Goal: Information Seeking & Learning: Learn about a topic

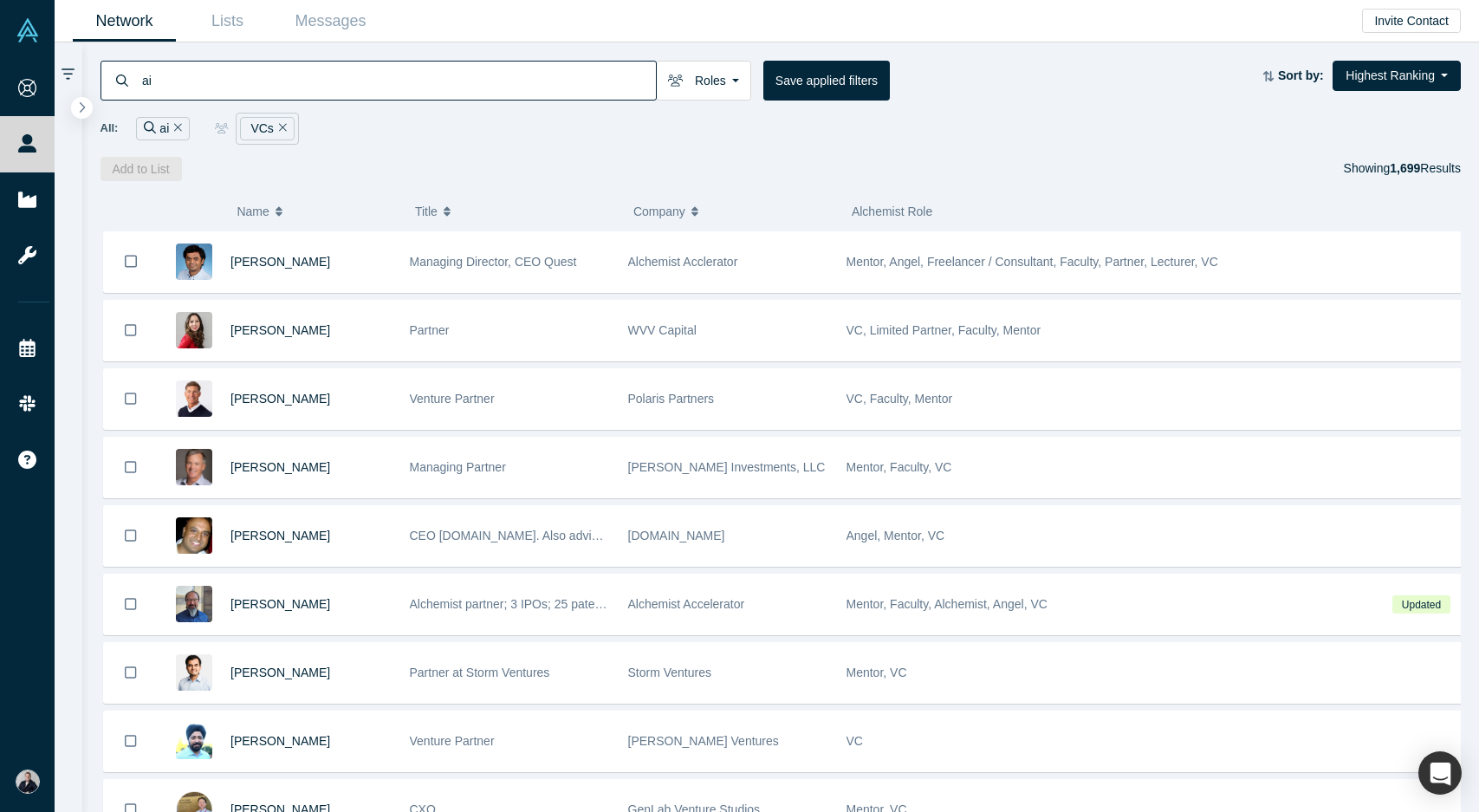
click at [258, 132] on div "VCs" at bounding box center [267, 129] width 54 height 23
click at [65, 70] on icon at bounding box center [67, 75] width 13 height 12
click at [67, 76] on icon at bounding box center [67, 75] width 13 height 16
click at [81, 108] on icon "button" at bounding box center [81, 107] width 9 height 13
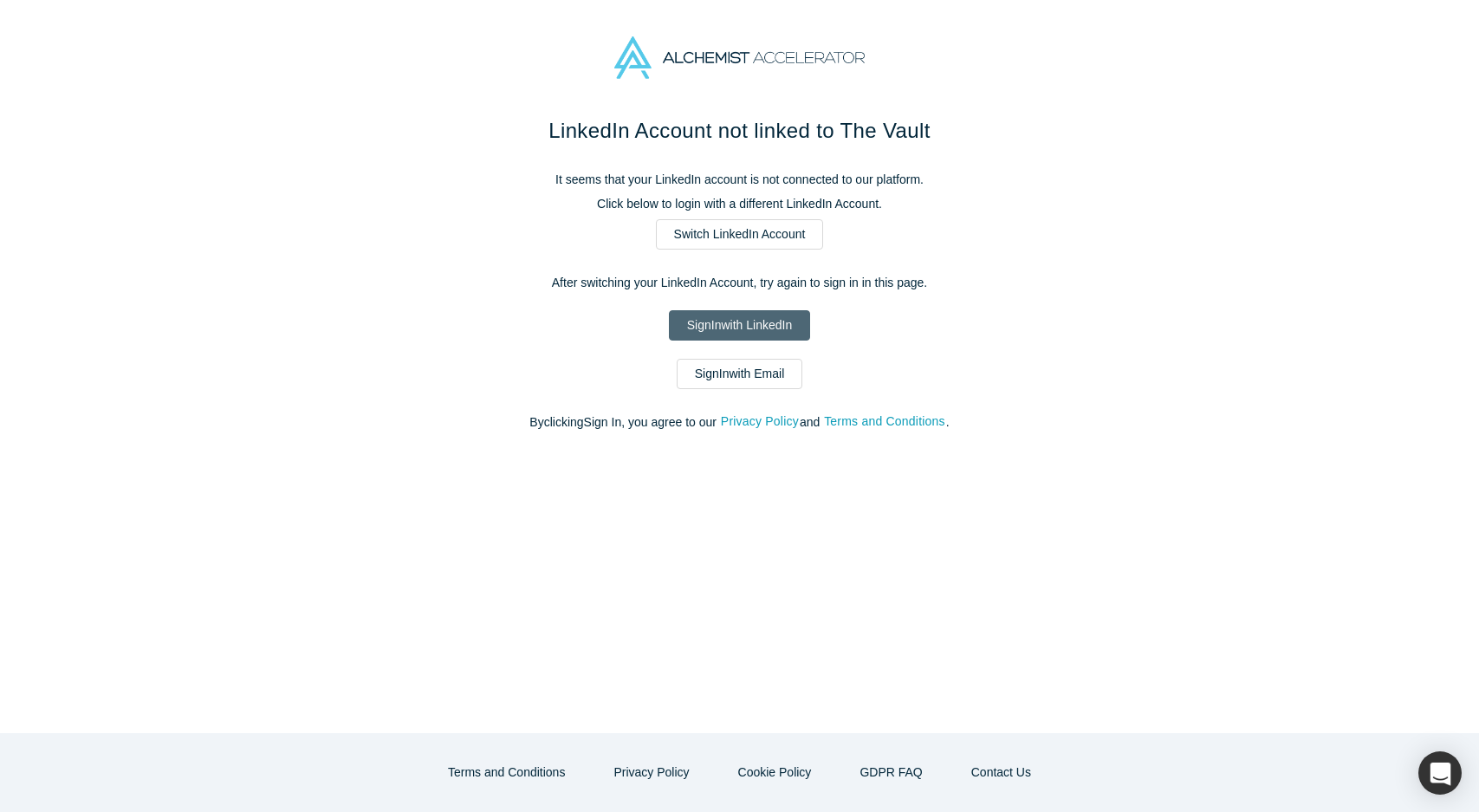
click at [742, 326] on link "Sign In with LinkedIn" at bounding box center [740, 325] width 142 height 30
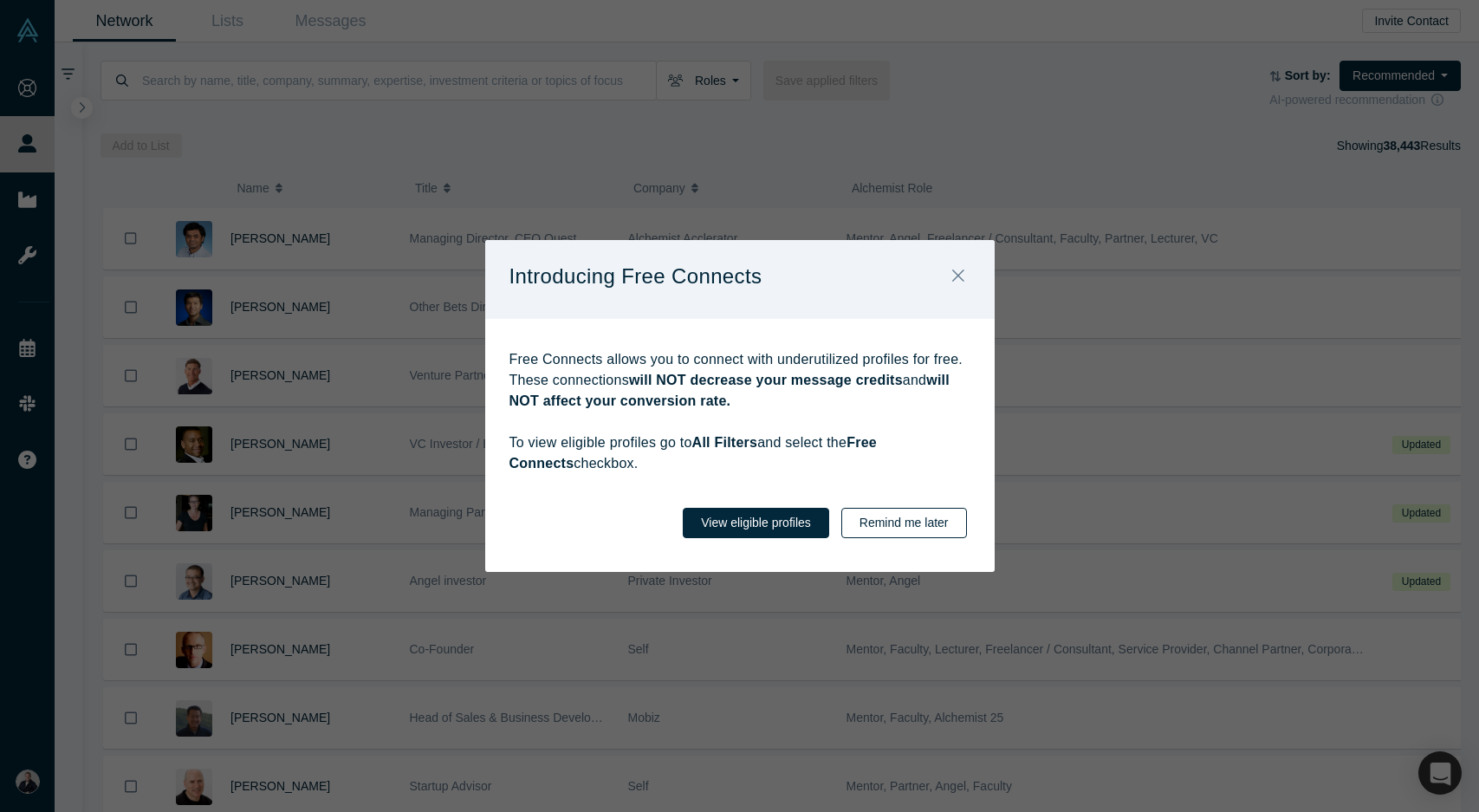
click at [904, 518] on button "Remind me later" at bounding box center [904, 522] width 126 height 30
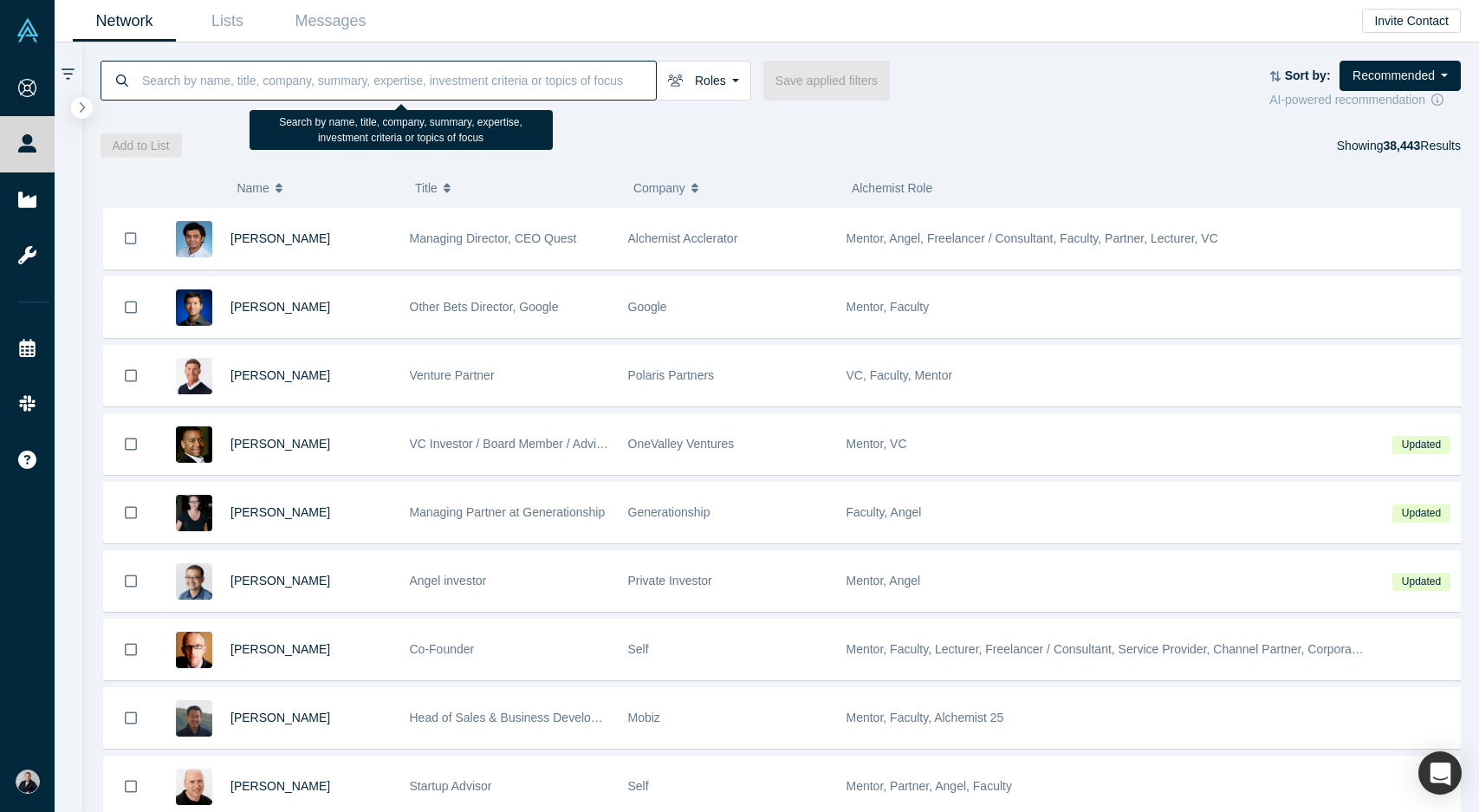
click at [179, 81] on input at bounding box center [398, 80] width 516 height 41
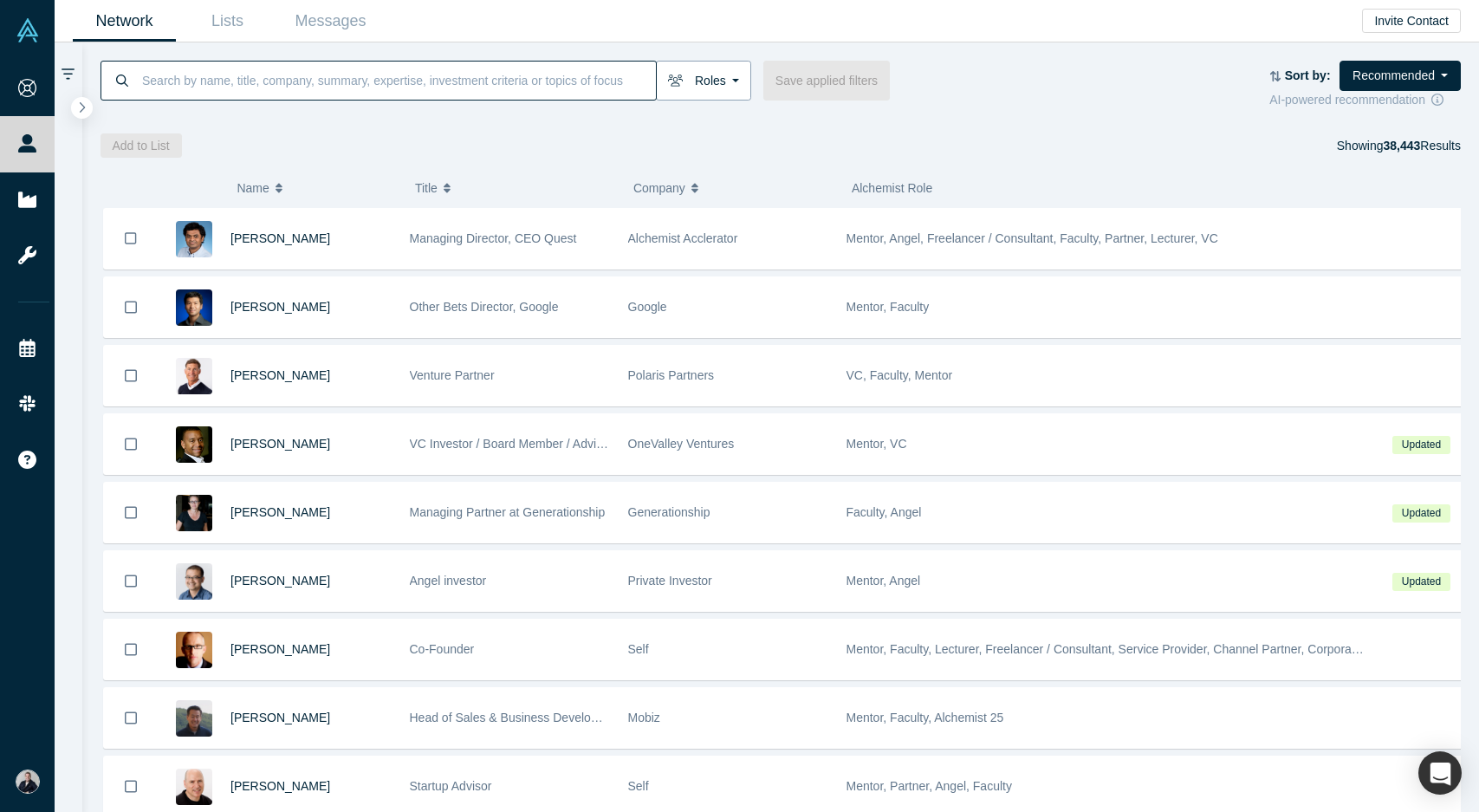
click at [711, 82] on button "Roles" at bounding box center [704, 80] width 95 height 40
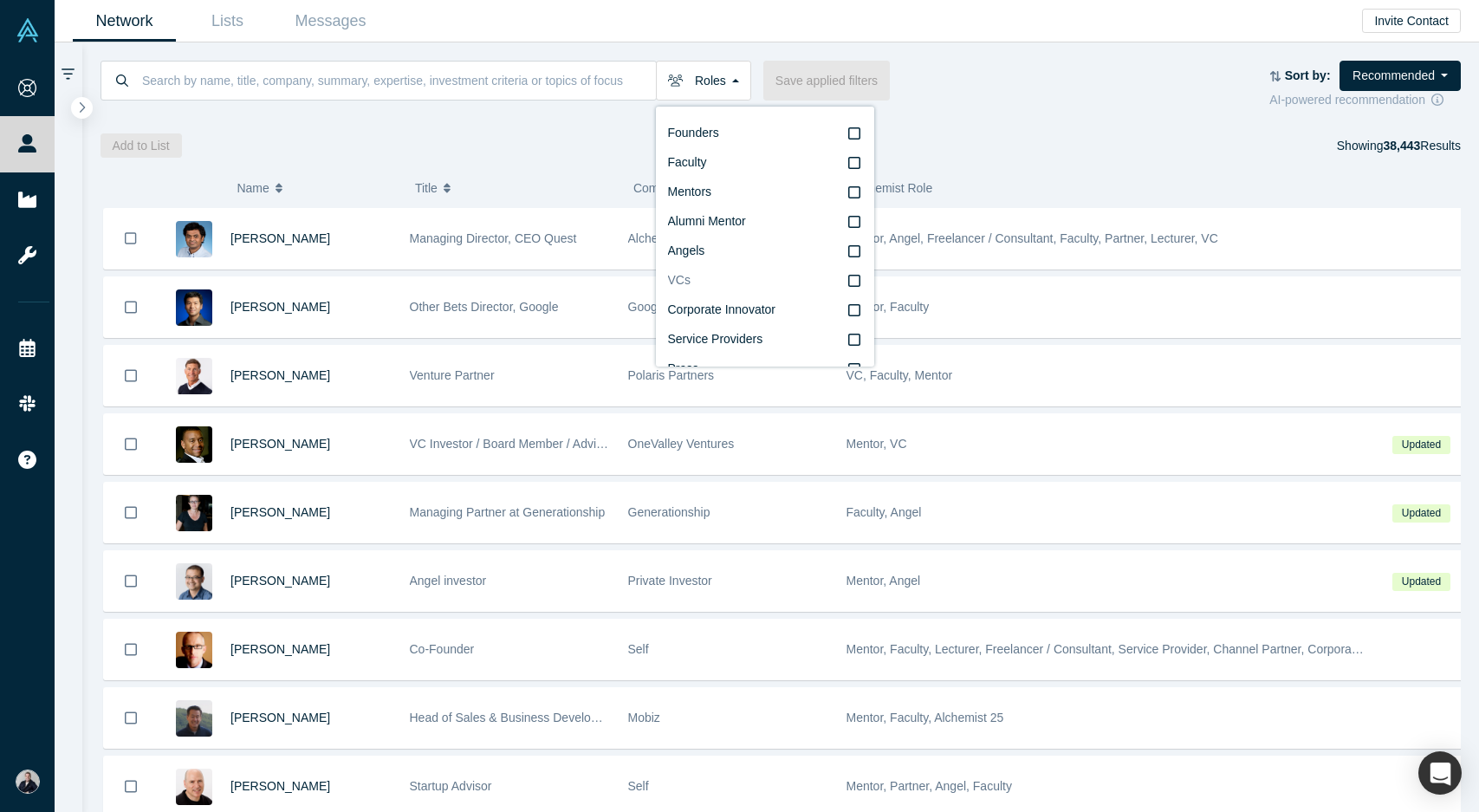
click at [848, 279] on icon at bounding box center [854, 280] width 13 height 14
click at [0, 0] on input "VCs" at bounding box center [0, 0] width 0 height 0
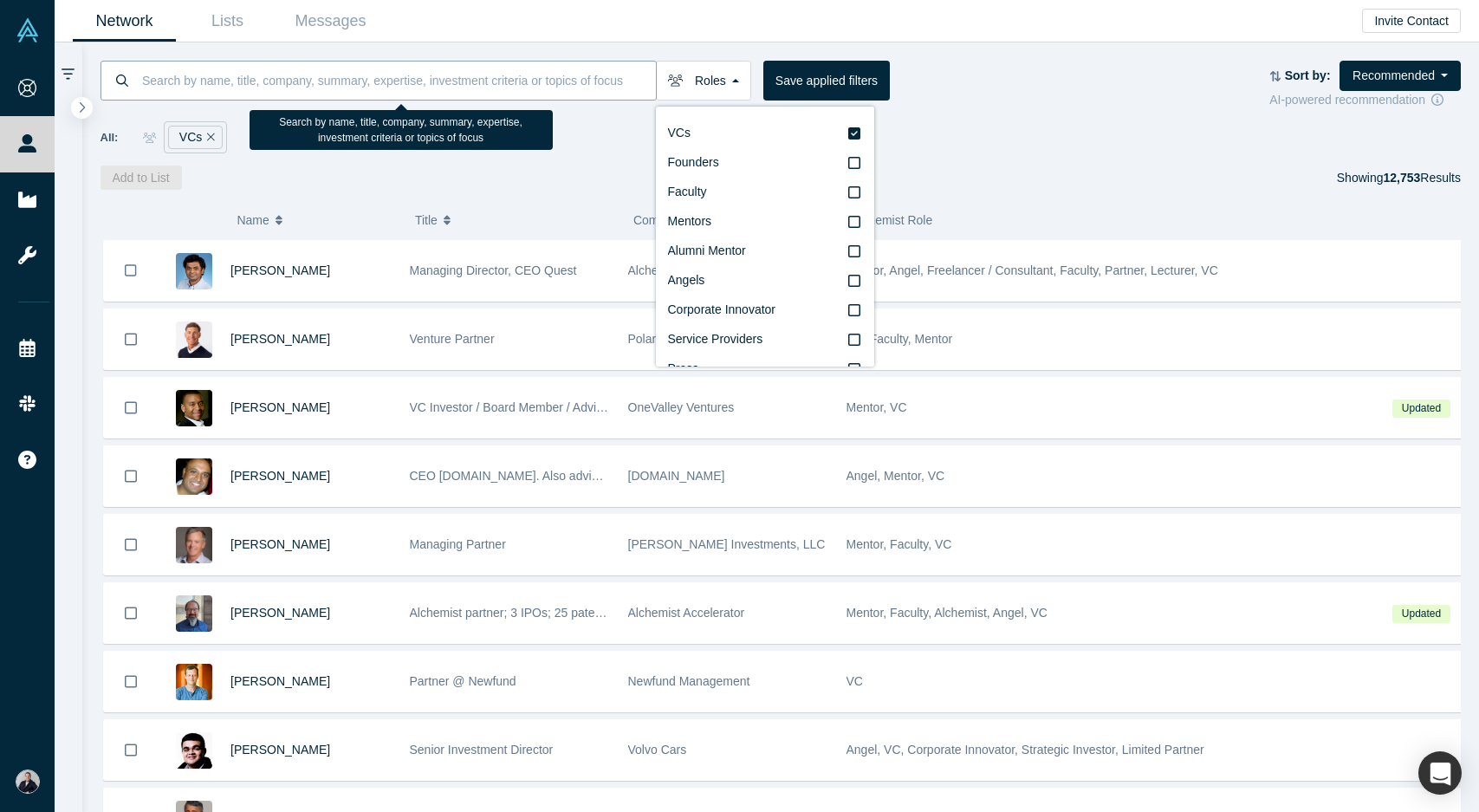
click at [182, 85] on input at bounding box center [398, 80] width 516 height 41
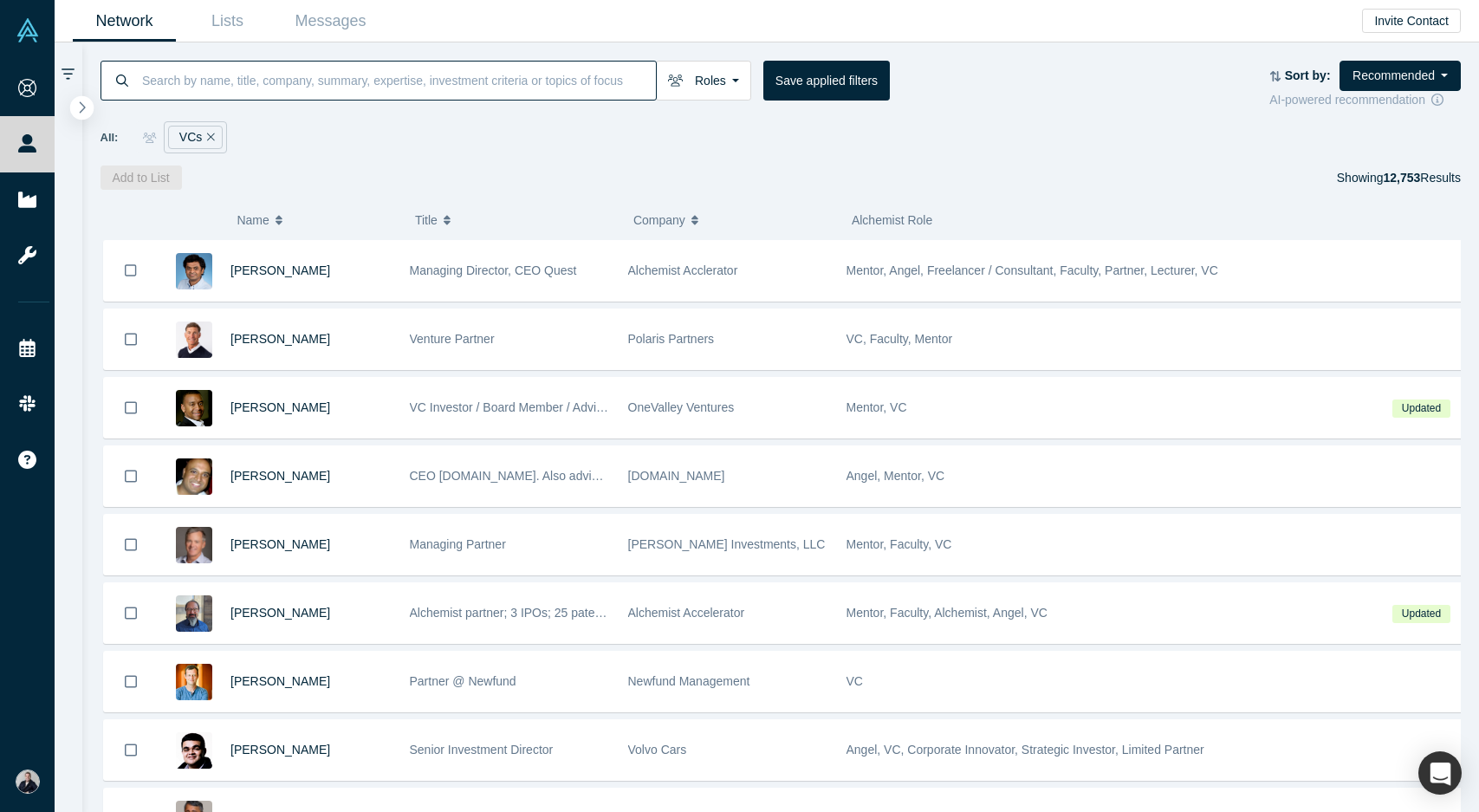
click at [80, 109] on icon "button" at bounding box center [81, 107] width 9 height 13
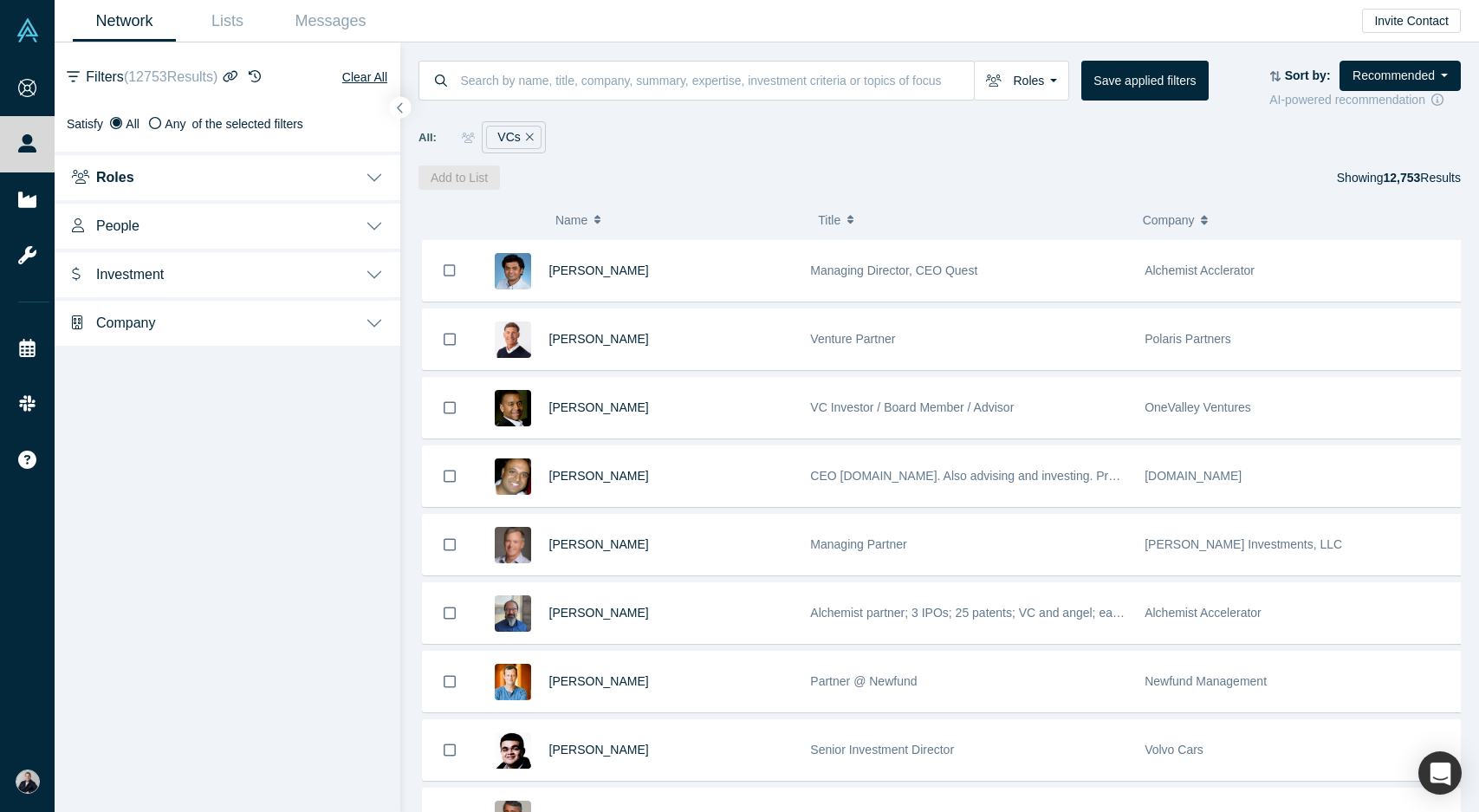
click at [139, 267] on span "Investment" at bounding box center [130, 273] width 68 height 16
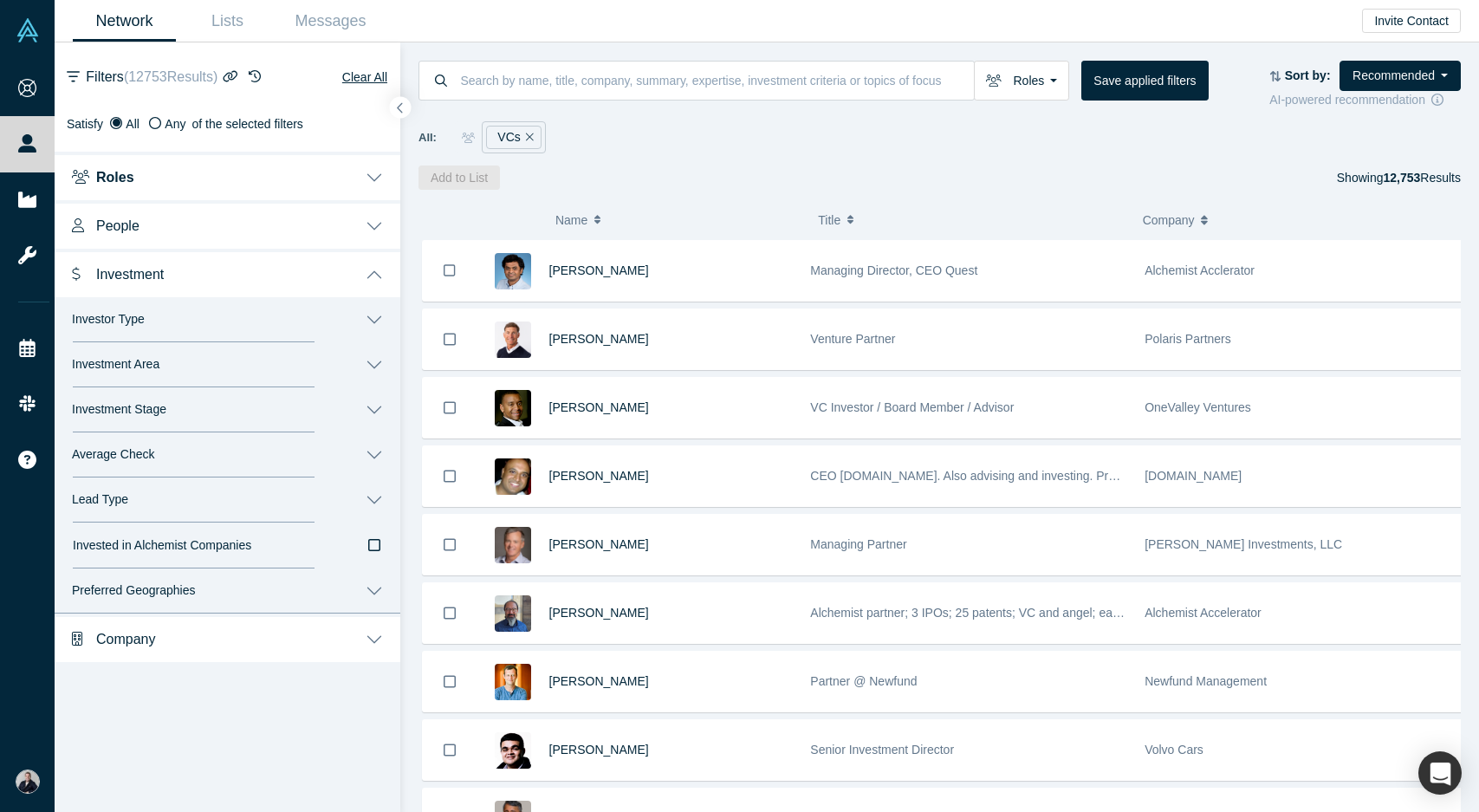
click at [122, 319] on span "Investor Type" at bounding box center [108, 319] width 73 height 15
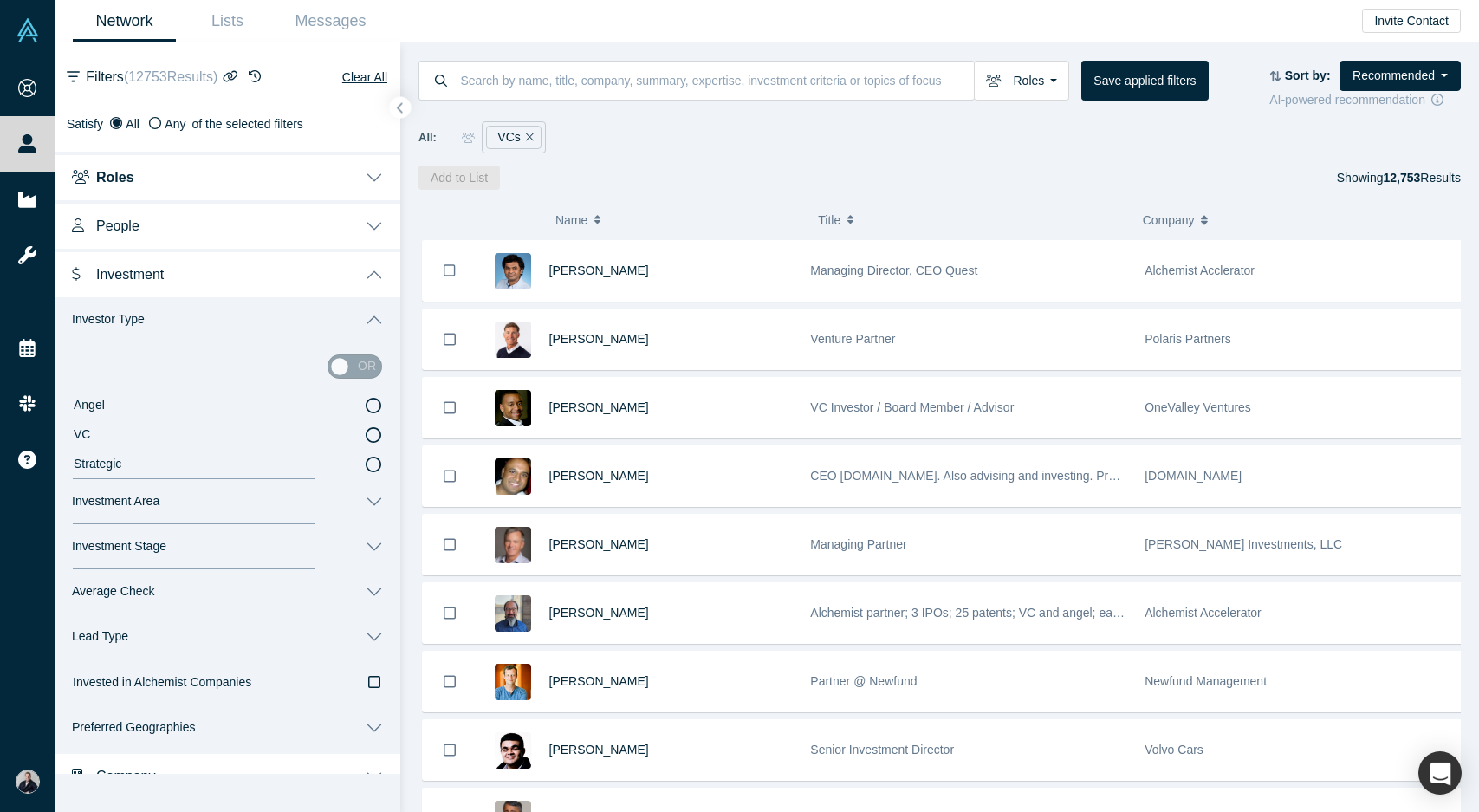
click at [365, 431] on icon at bounding box center [373, 435] width 16 height 16
click at [0, 0] on input "VC" at bounding box center [0, 0] width 0 height 0
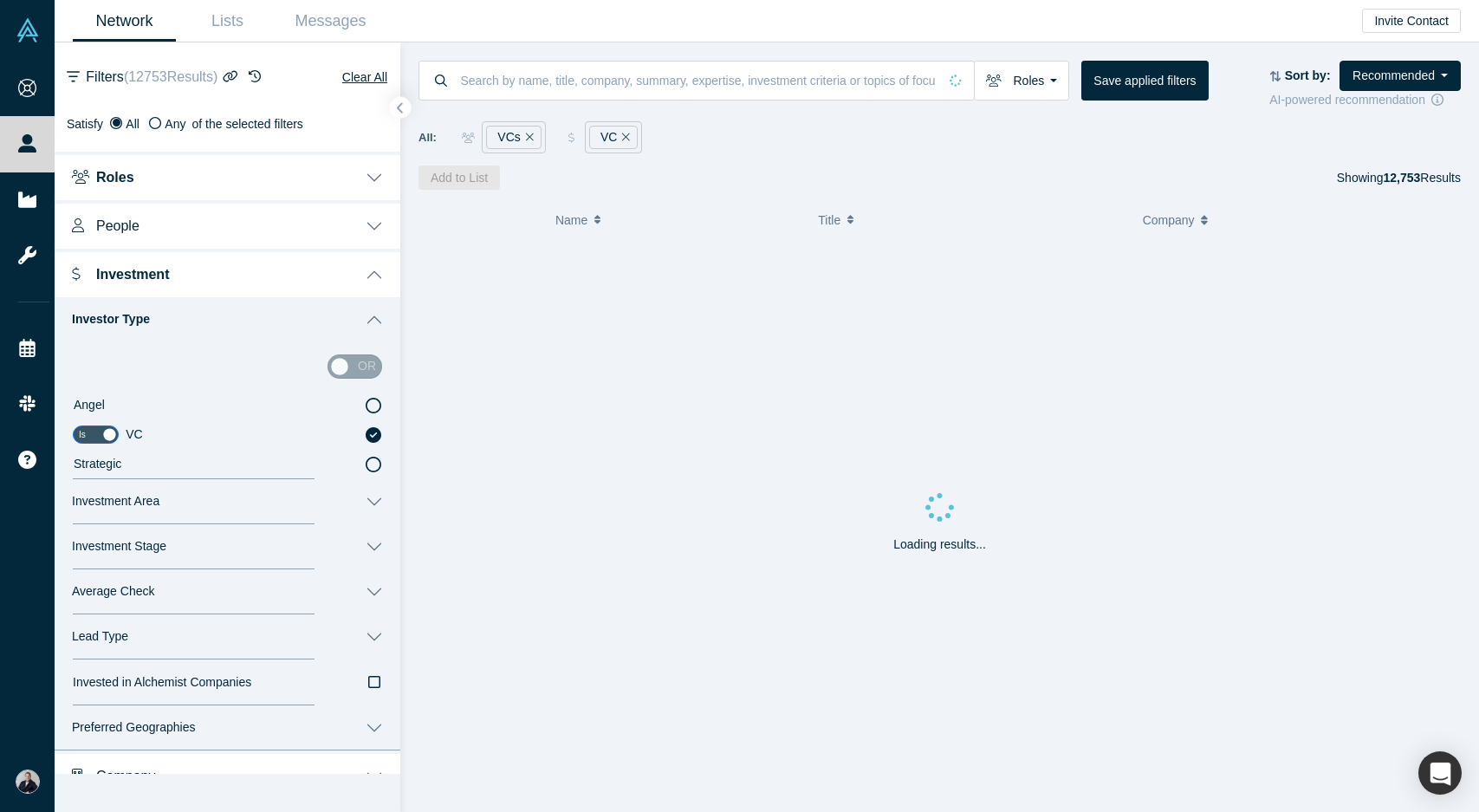
click at [365, 462] on icon at bounding box center [373, 464] width 16 height 16
click at [0, 0] on input "Strategic" at bounding box center [0, 0] width 0 height 0
click at [365, 431] on icon at bounding box center [373, 435] width 16 height 16
click at [0, 0] on input "VC" at bounding box center [0, 0] width 0 height 0
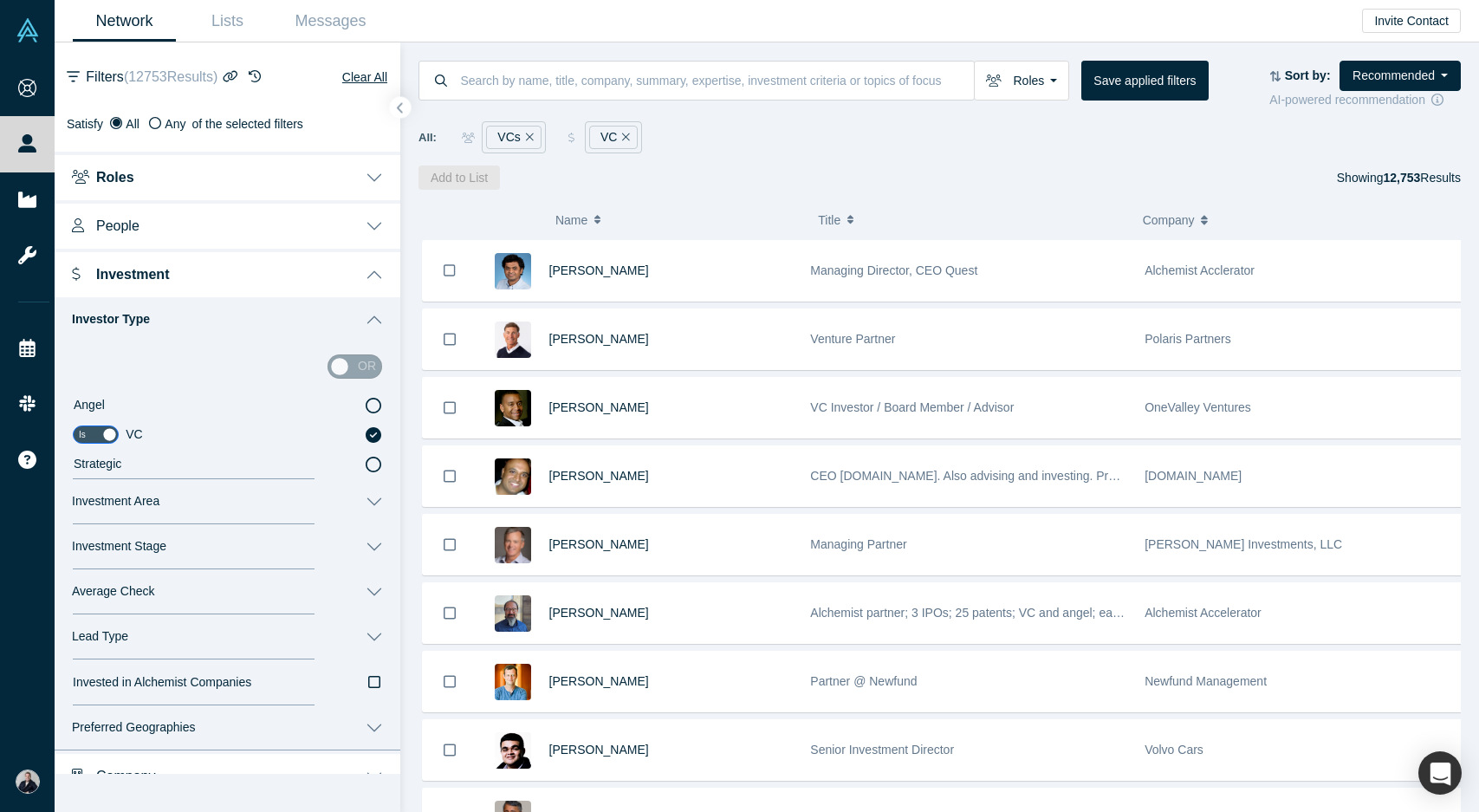
click at [351, 541] on button "Investment Stage" at bounding box center [227, 547] width 346 height 45
click at [365, 663] on icon at bounding box center [373, 662] width 16 height 16
click at [0, 0] on input "Seed" at bounding box center [0, 0] width 0 height 0
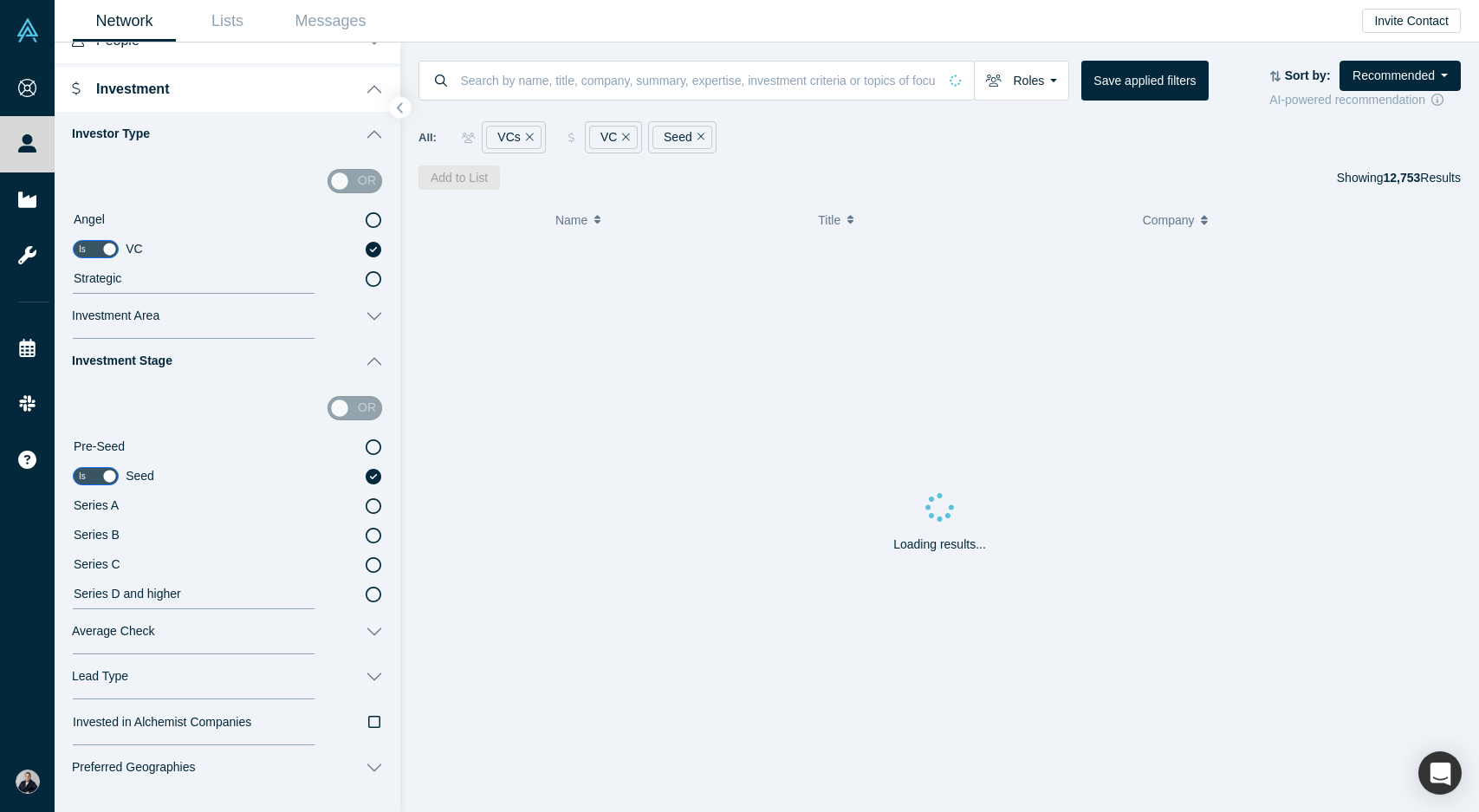
scroll to position [250, 0]
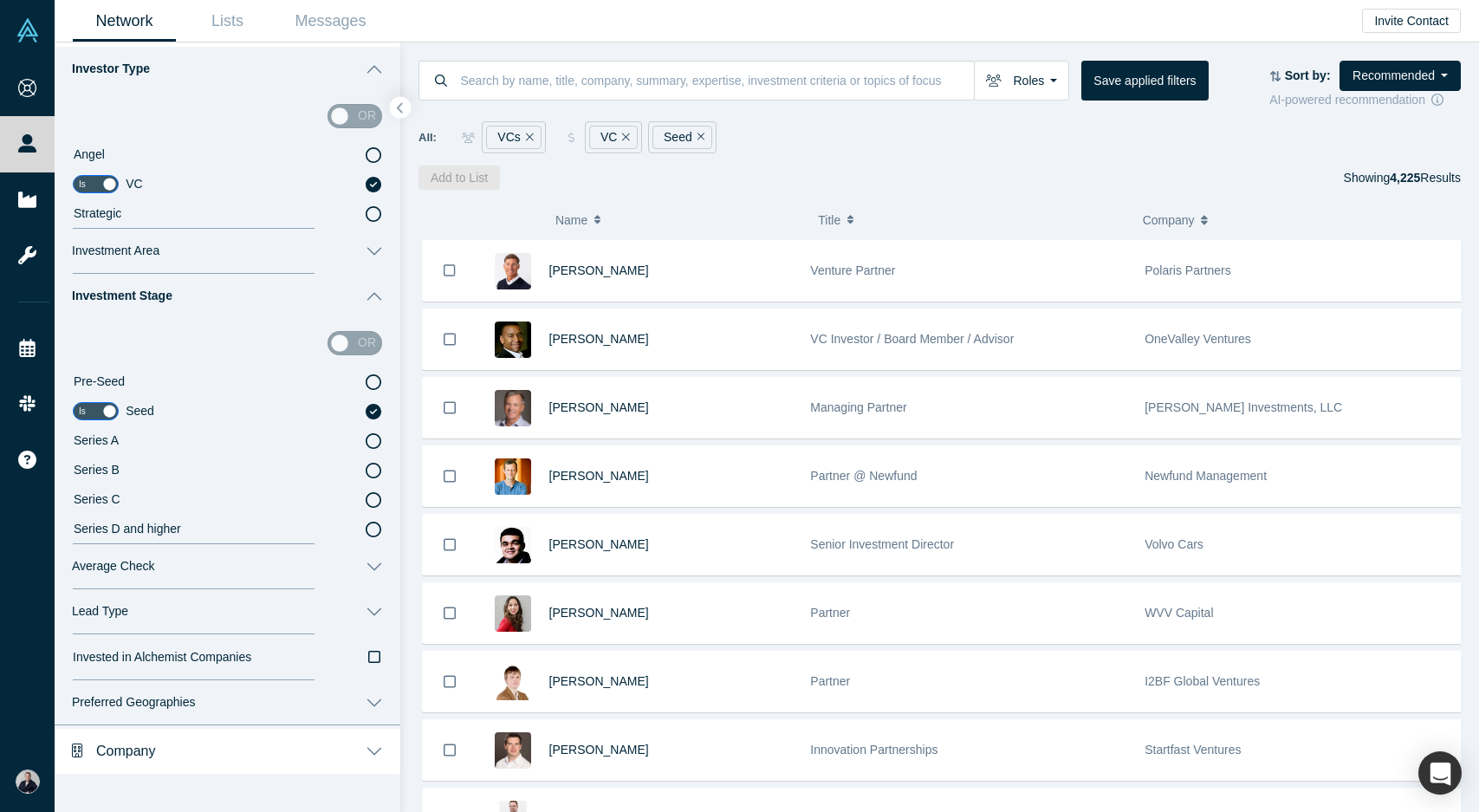
click at [266, 568] on button "Average Check" at bounding box center [227, 566] width 346 height 45
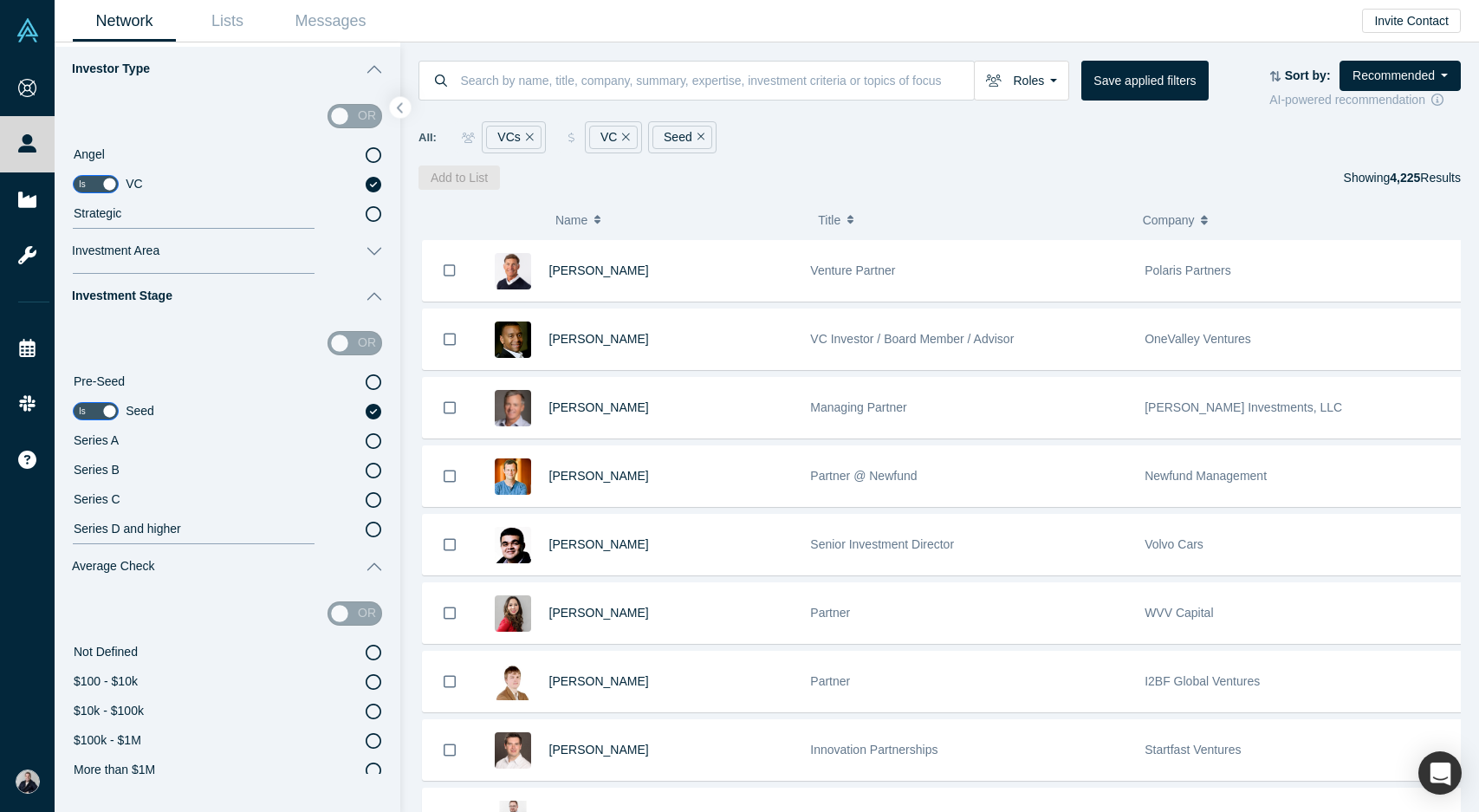
scroll to position [251, 0]
click at [365, 769] on icon at bounding box center [373, 769] width 16 height 16
click at [0, 0] on input "More than $1M" at bounding box center [0, 0] width 0 height 0
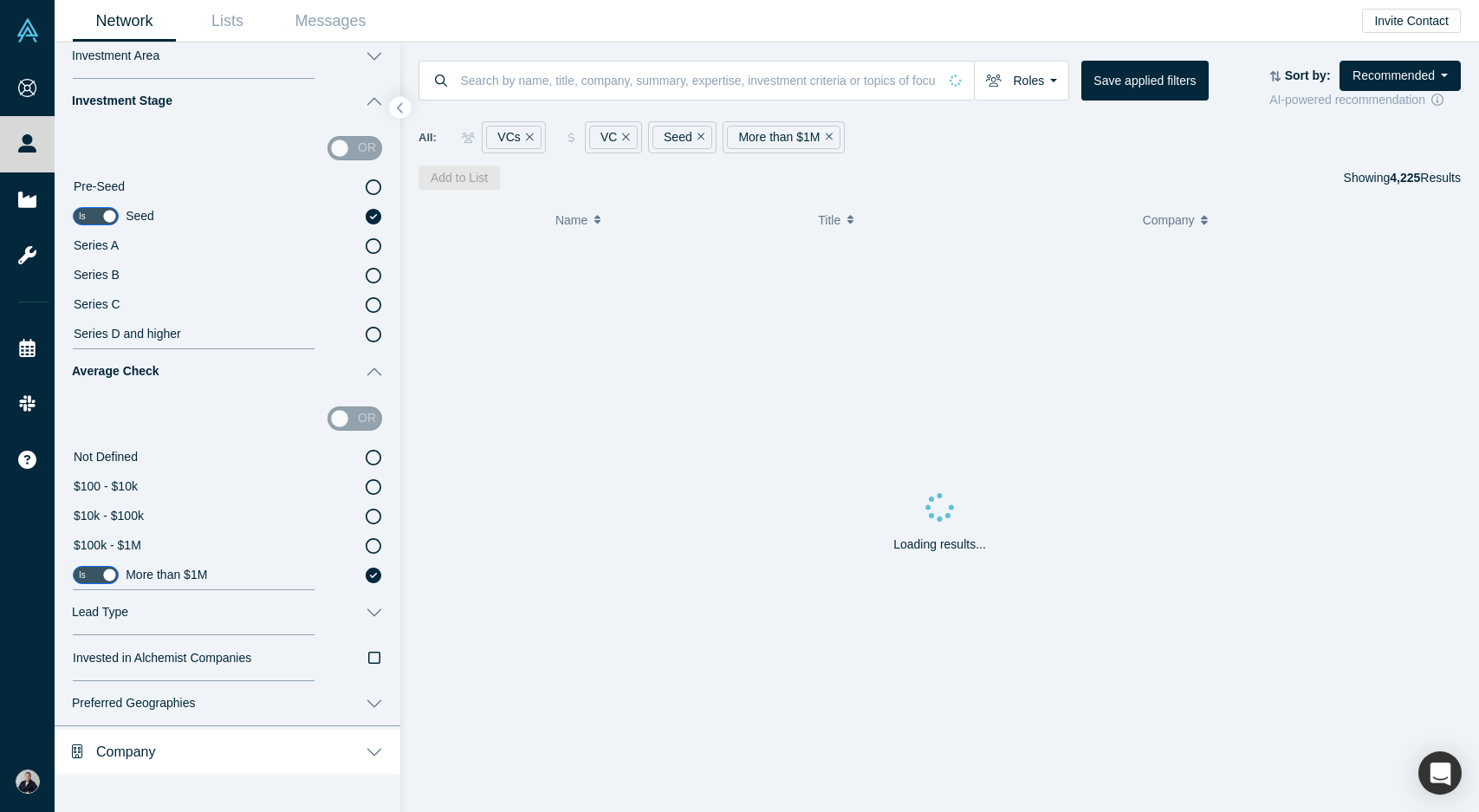
scroll to position [446, 0]
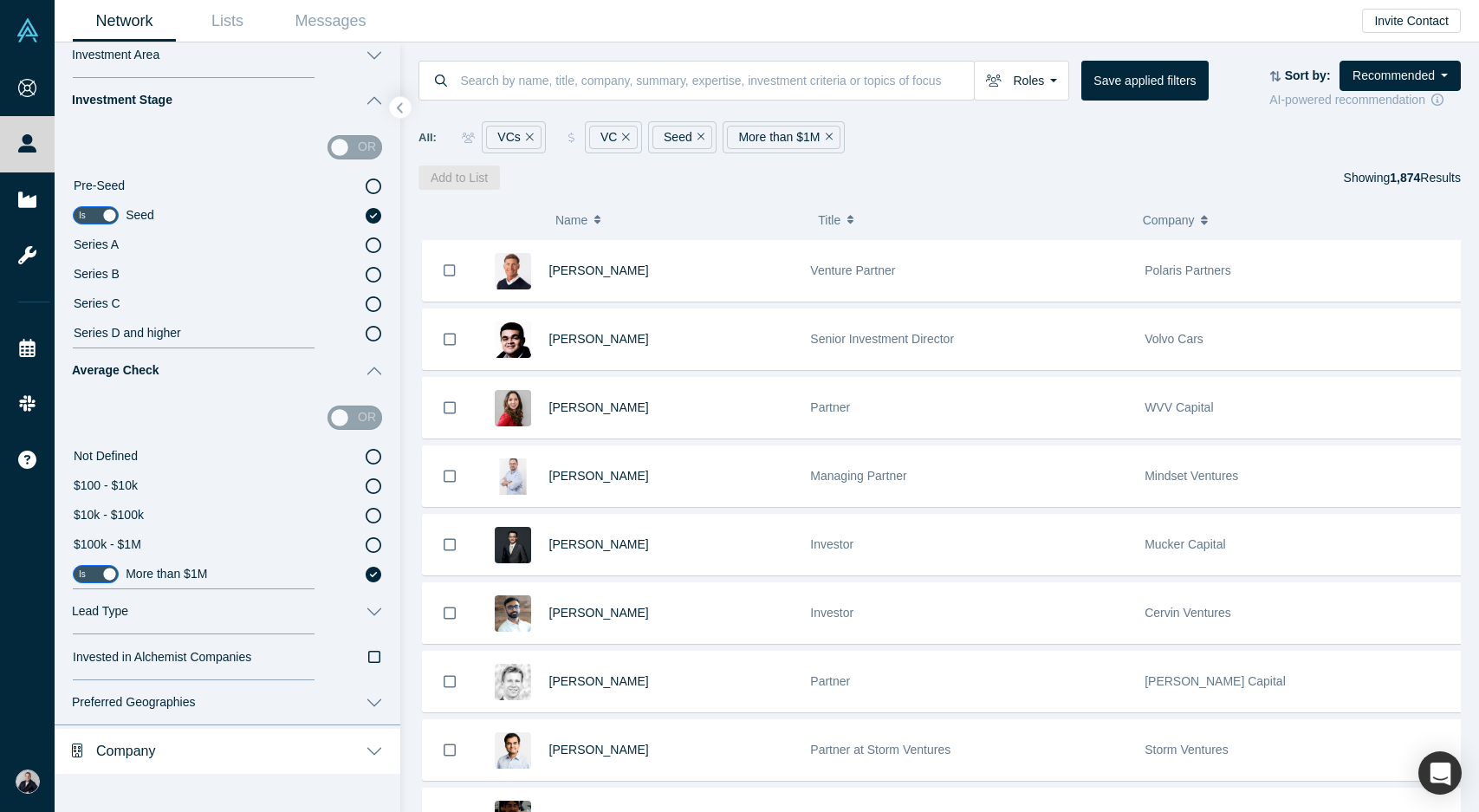
click at [359, 703] on button "Preferred Geographies" at bounding box center [227, 703] width 346 height 45
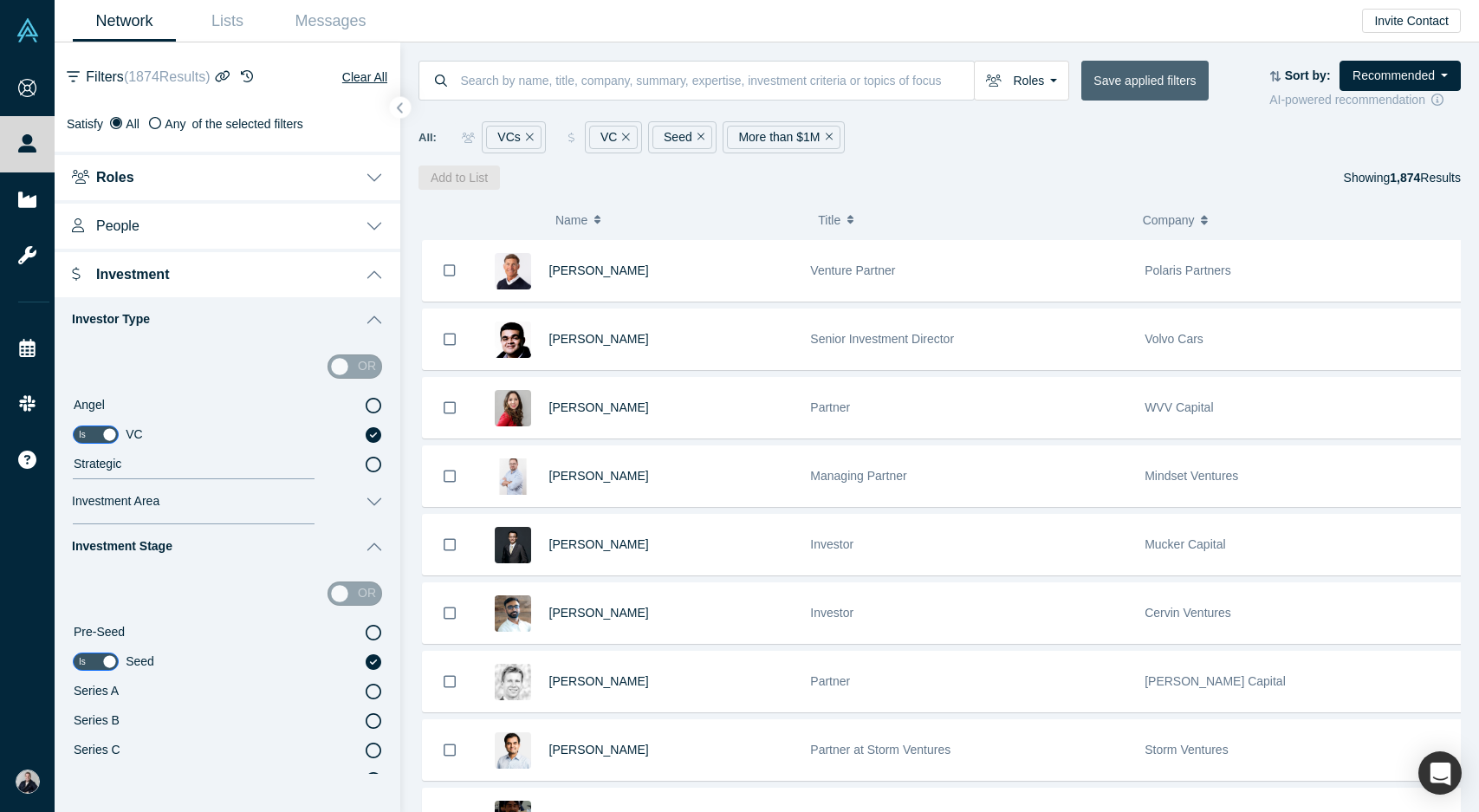
click at [1131, 78] on button "Save applied filters" at bounding box center [1145, 80] width 127 height 40
click at [152, 228] on button "People" at bounding box center [227, 225] width 346 height 48
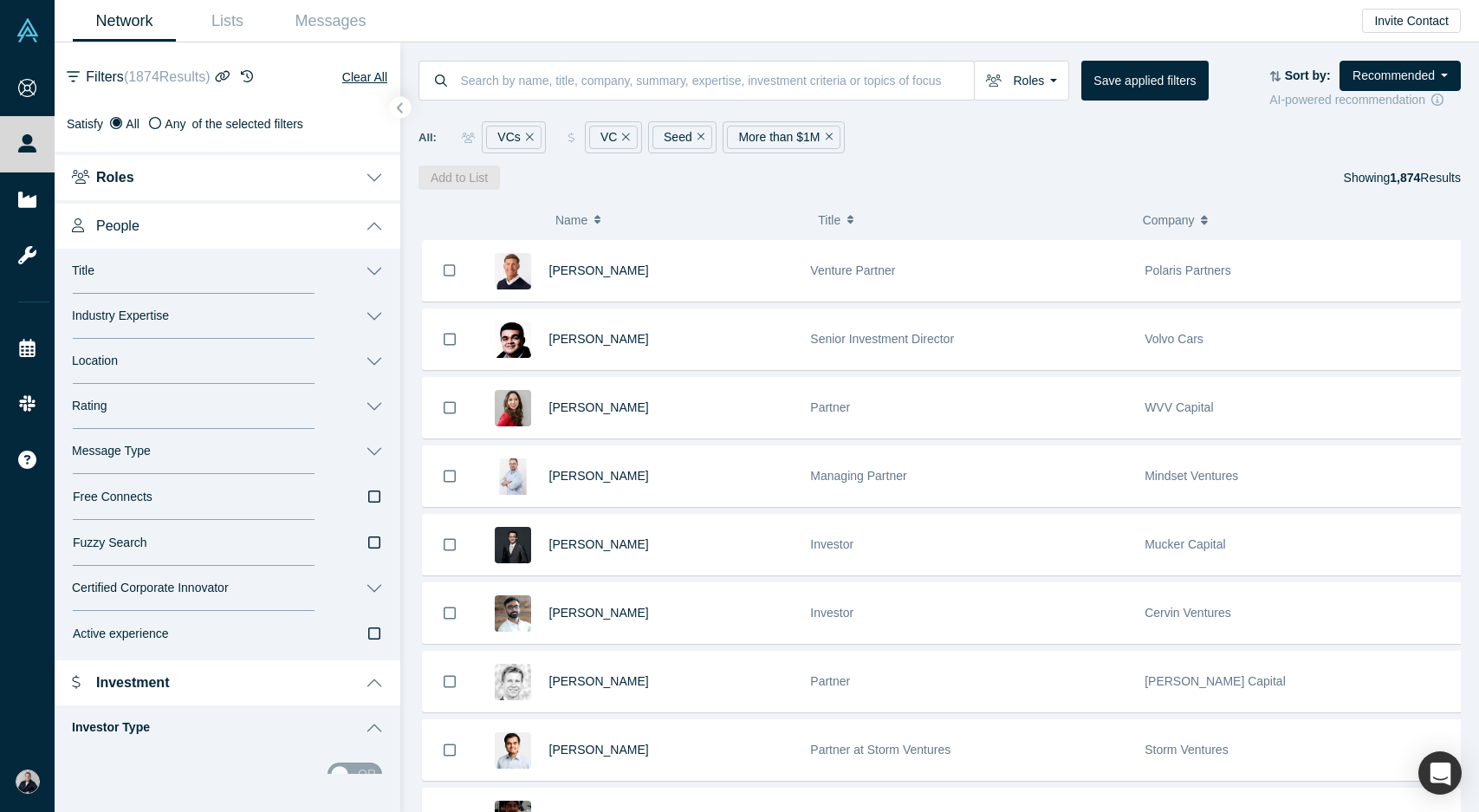
click at [357, 362] on button "Location" at bounding box center [227, 361] width 346 height 45
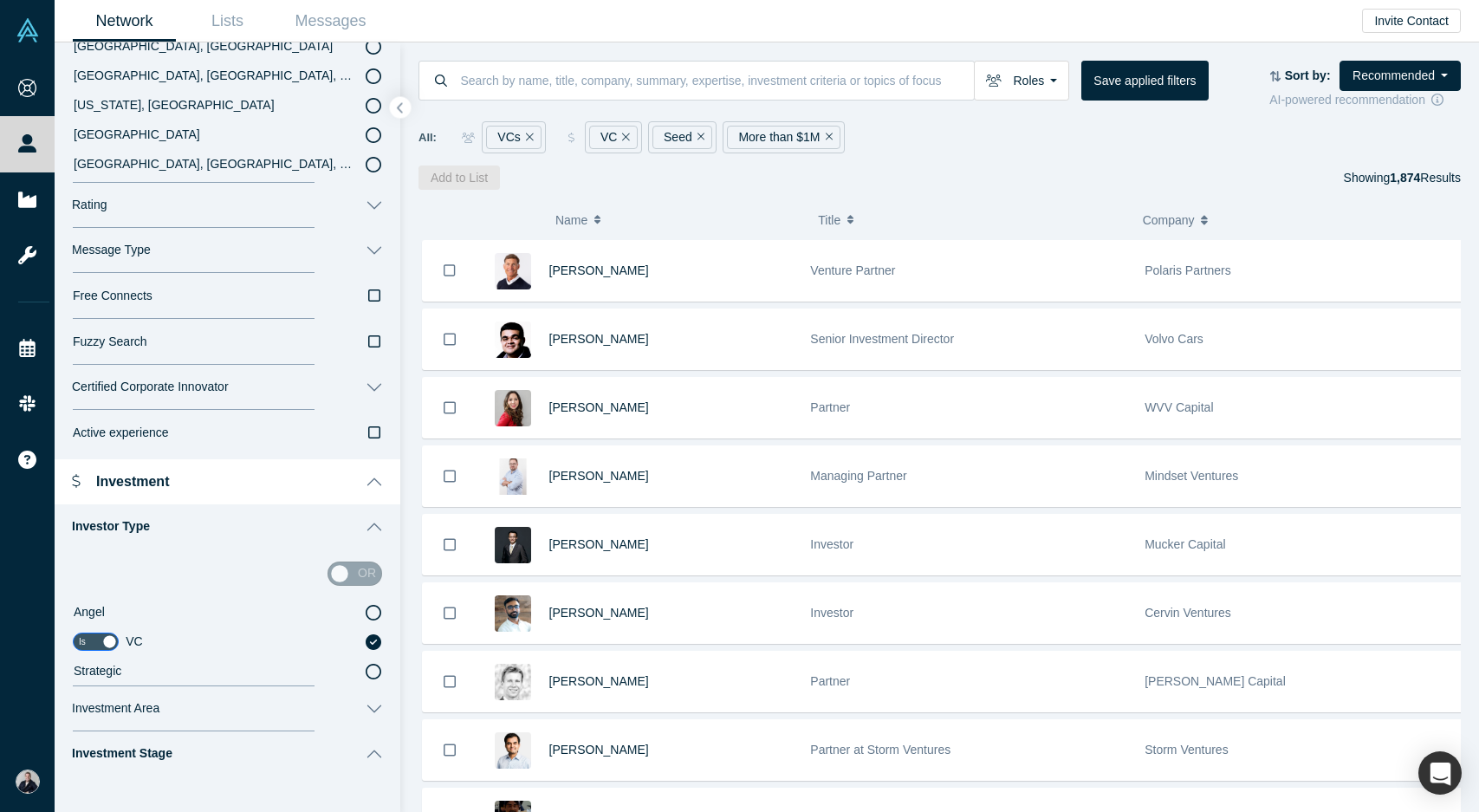
scroll to position [494, 0]
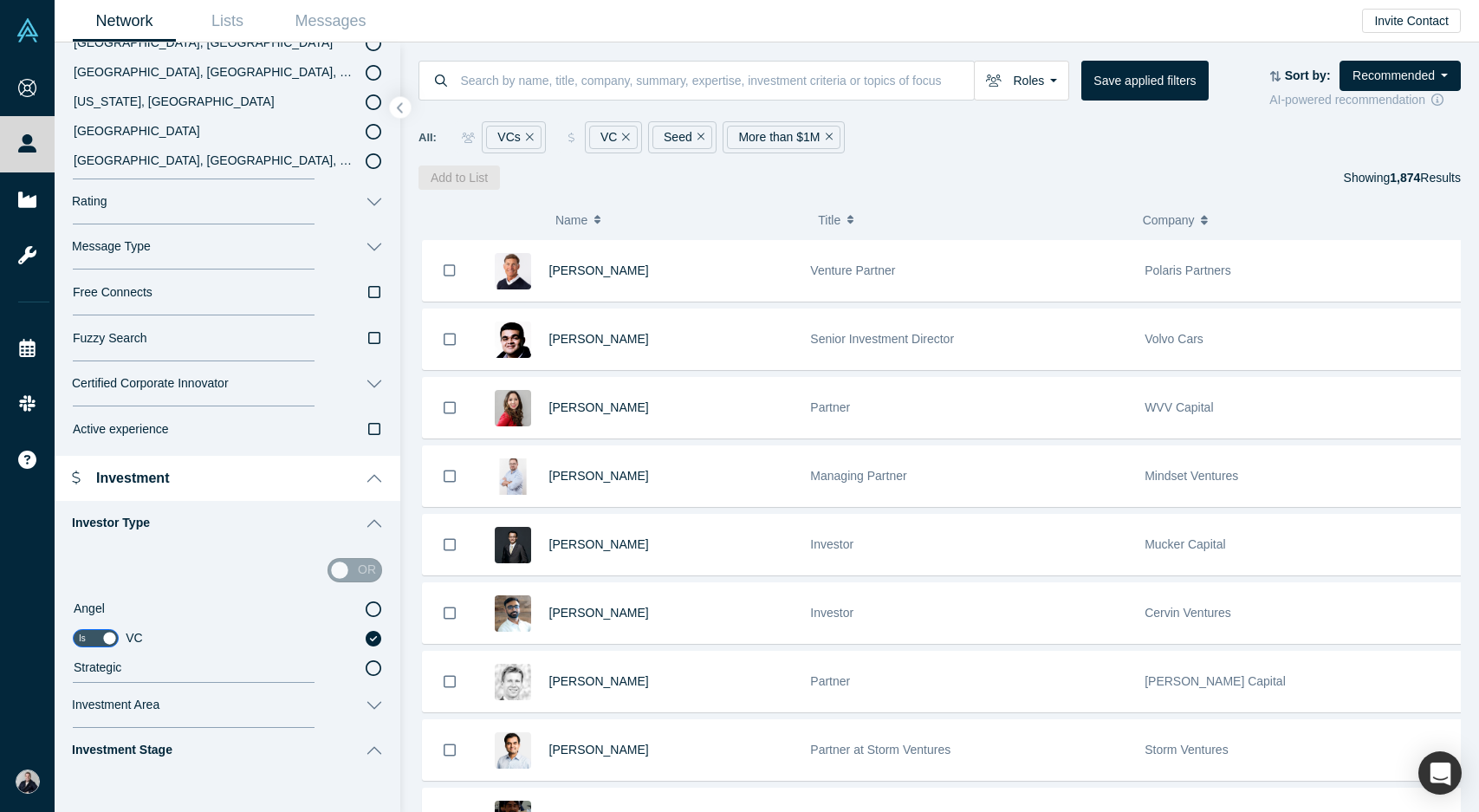
click at [351, 199] on button "Rating" at bounding box center [227, 202] width 346 height 45
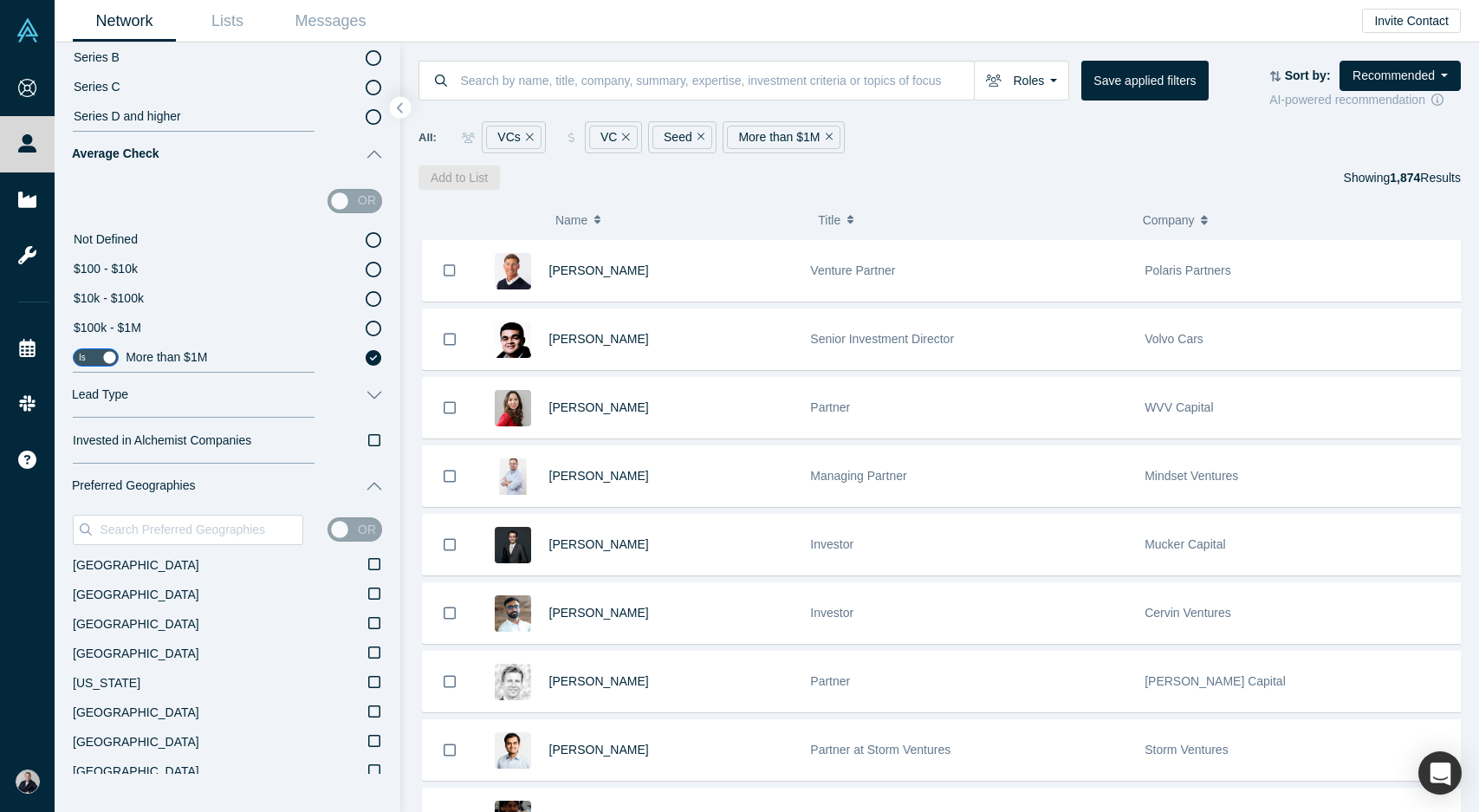
scroll to position [1647, 0]
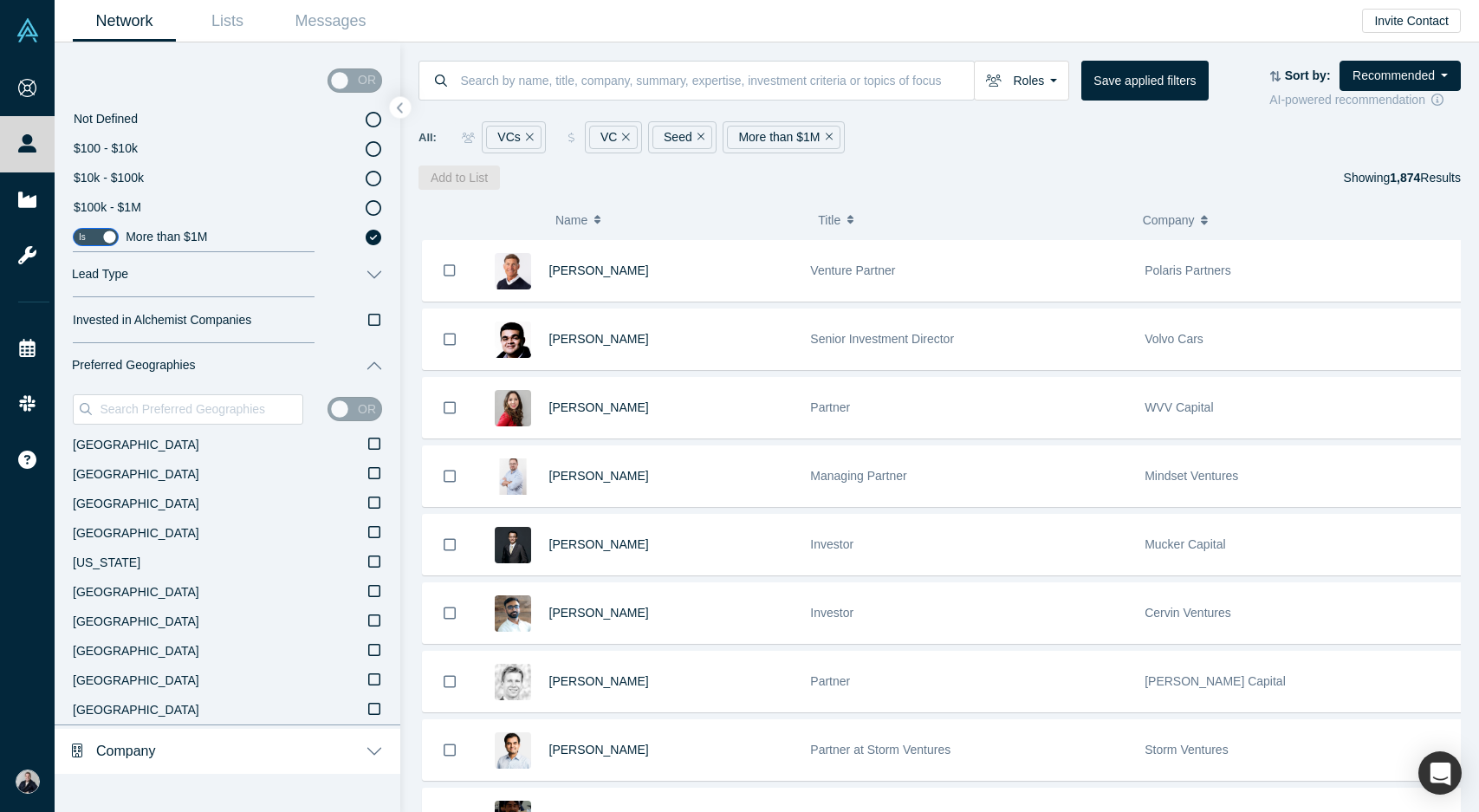
click at [242, 763] on button "Company" at bounding box center [227, 749] width 346 height 48
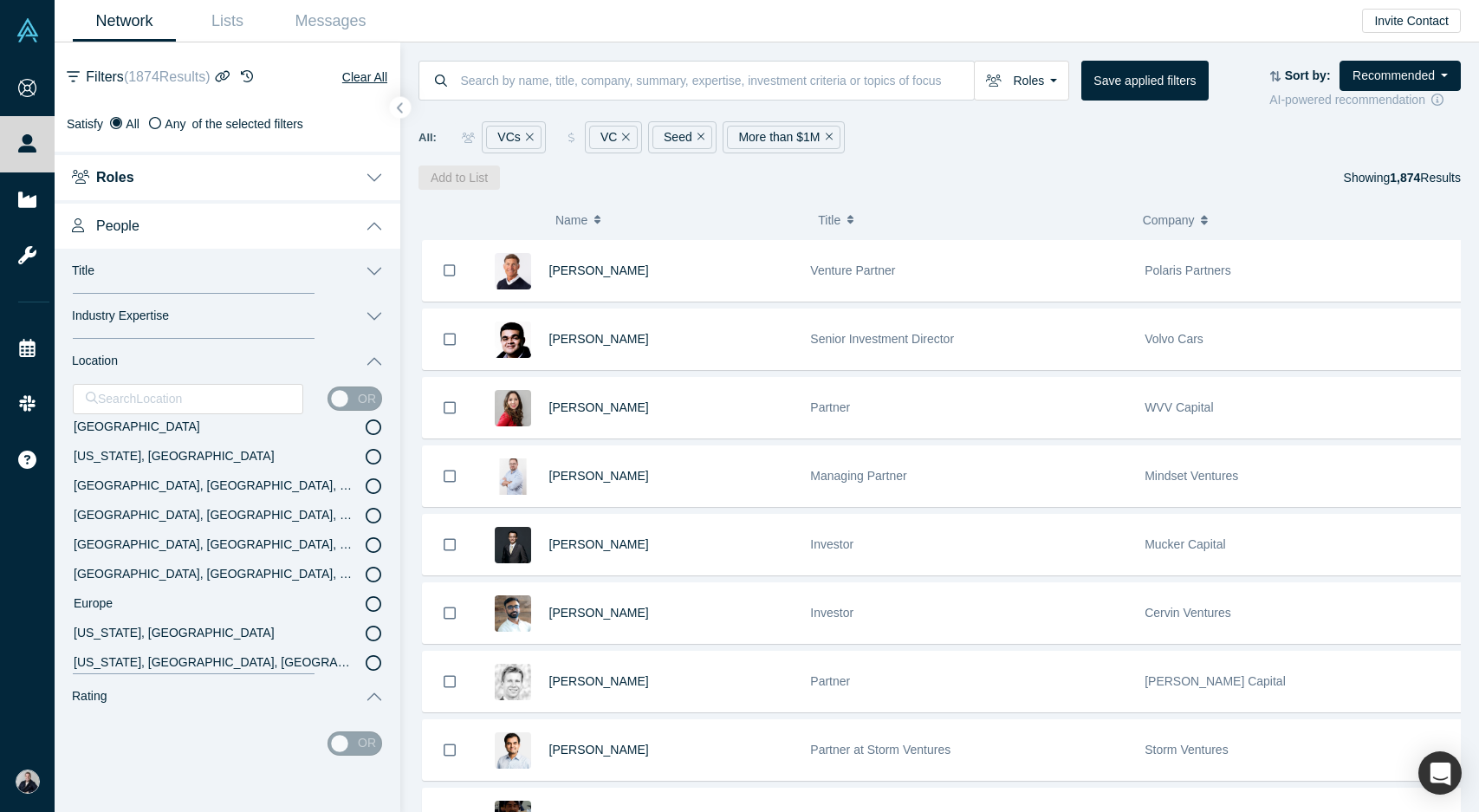
scroll to position [0, 0]
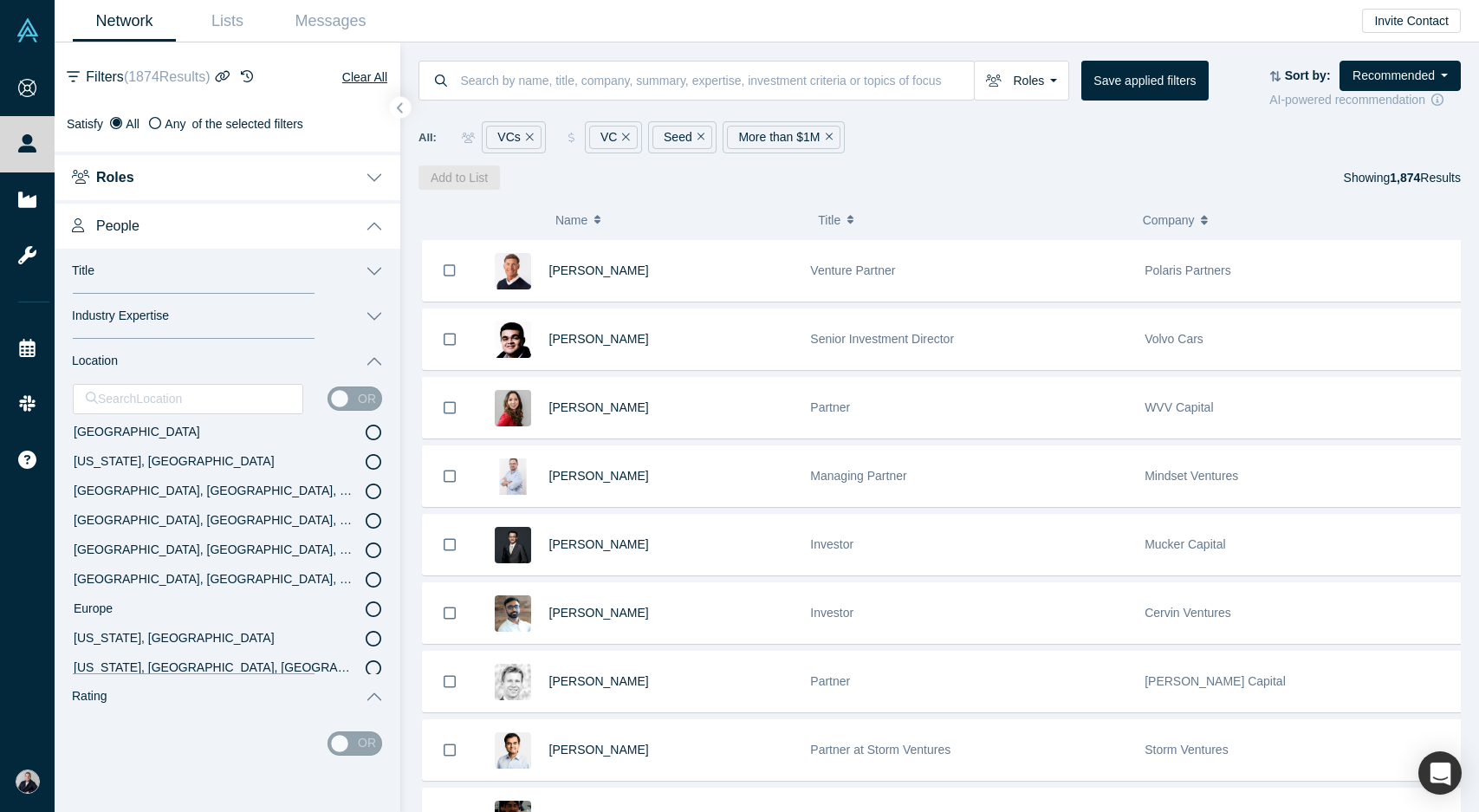
click at [1000, 163] on div "Roles VCs Founders Faculty Mentors Alumni Mentor Angels Corporate Innovator Ser…" at bounding box center [939, 116] width 1079 height 147
click at [1095, 87] on button "Save applied filters" at bounding box center [1145, 80] width 127 height 40
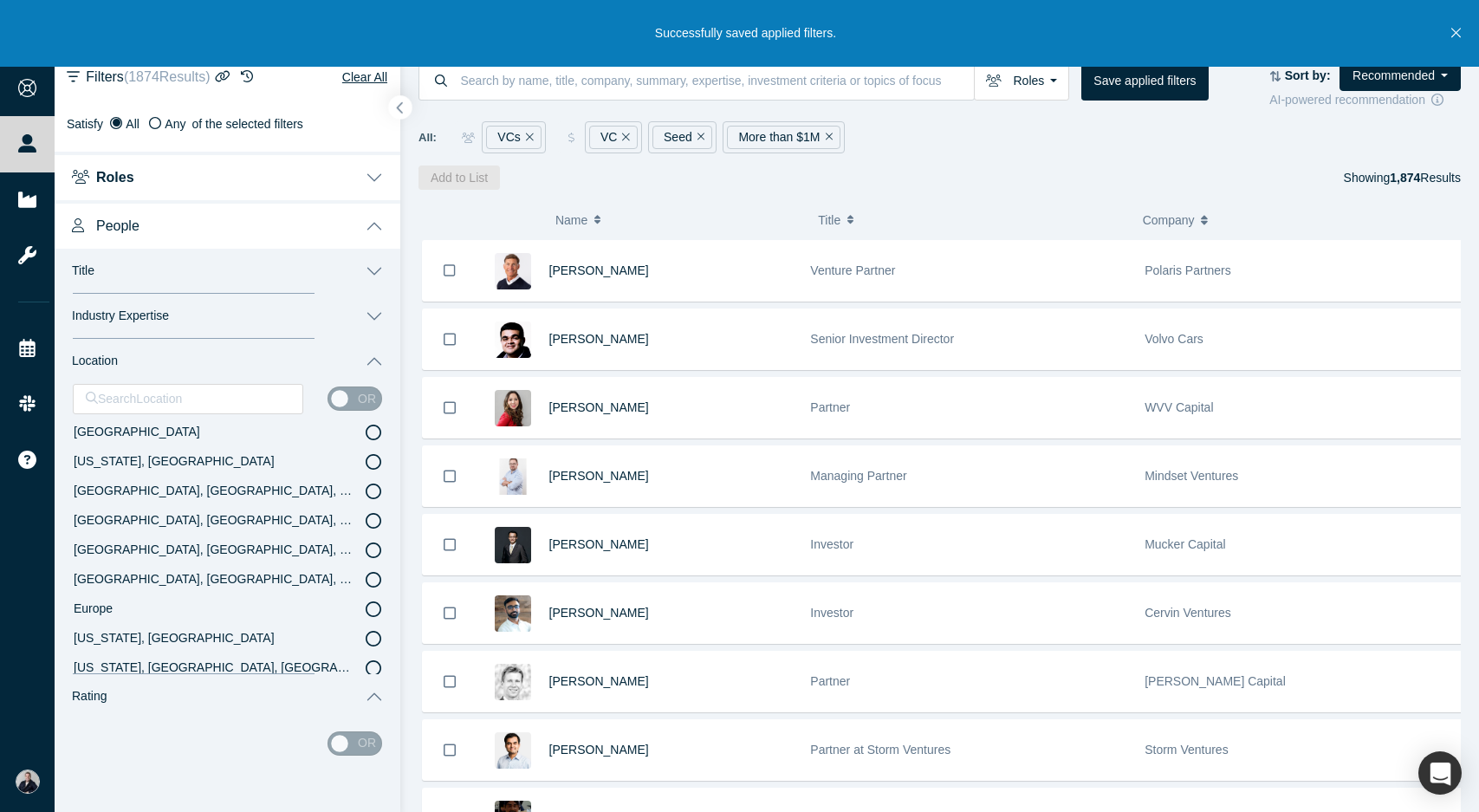
click at [403, 108] on icon "button" at bounding box center [400, 108] width 9 height 13
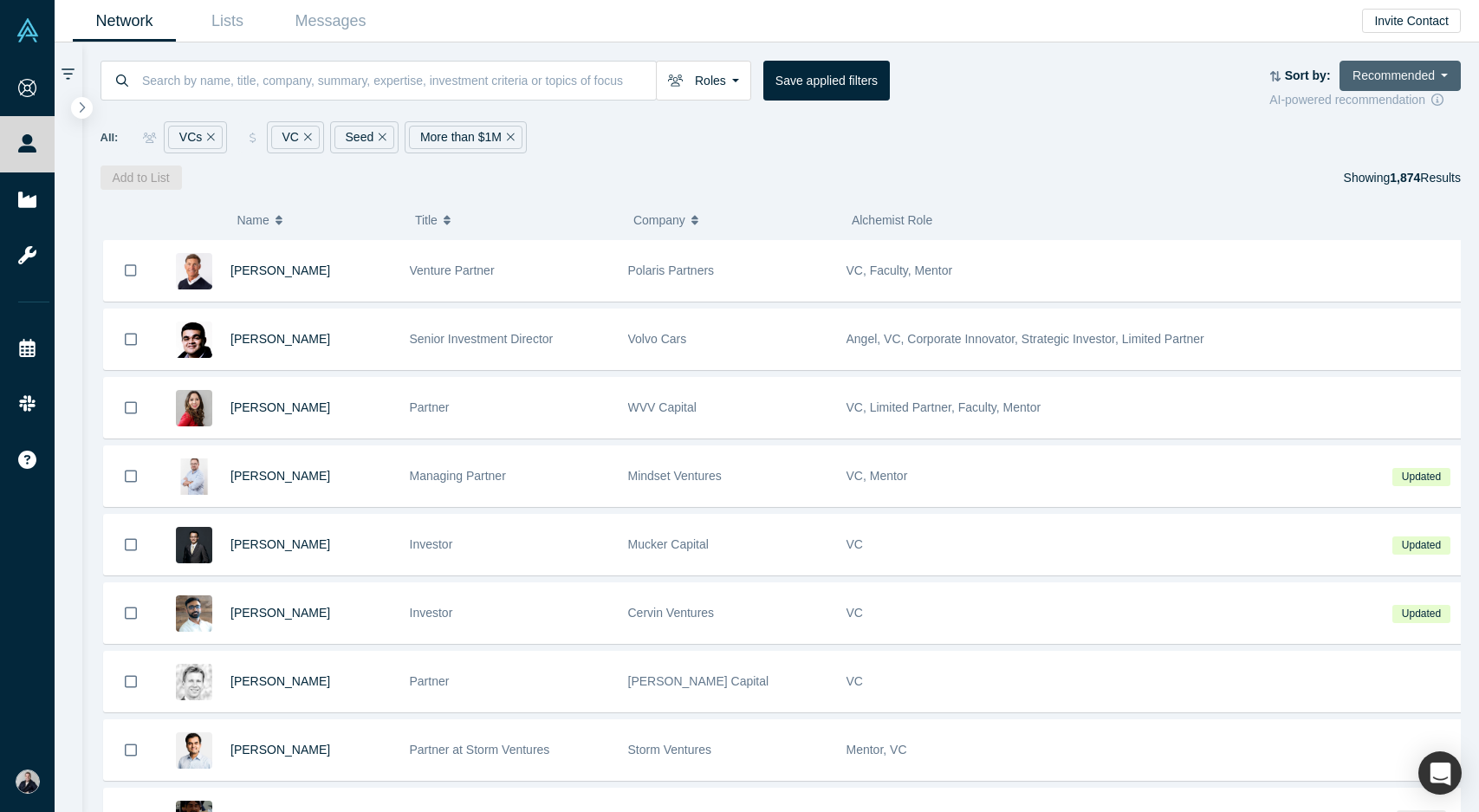
click at [1382, 73] on button "Recommended" at bounding box center [1400, 76] width 121 height 30
click at [1359, 118] on link "Highest Ranking" at bounding box center [1382, 115] width 158 height 37
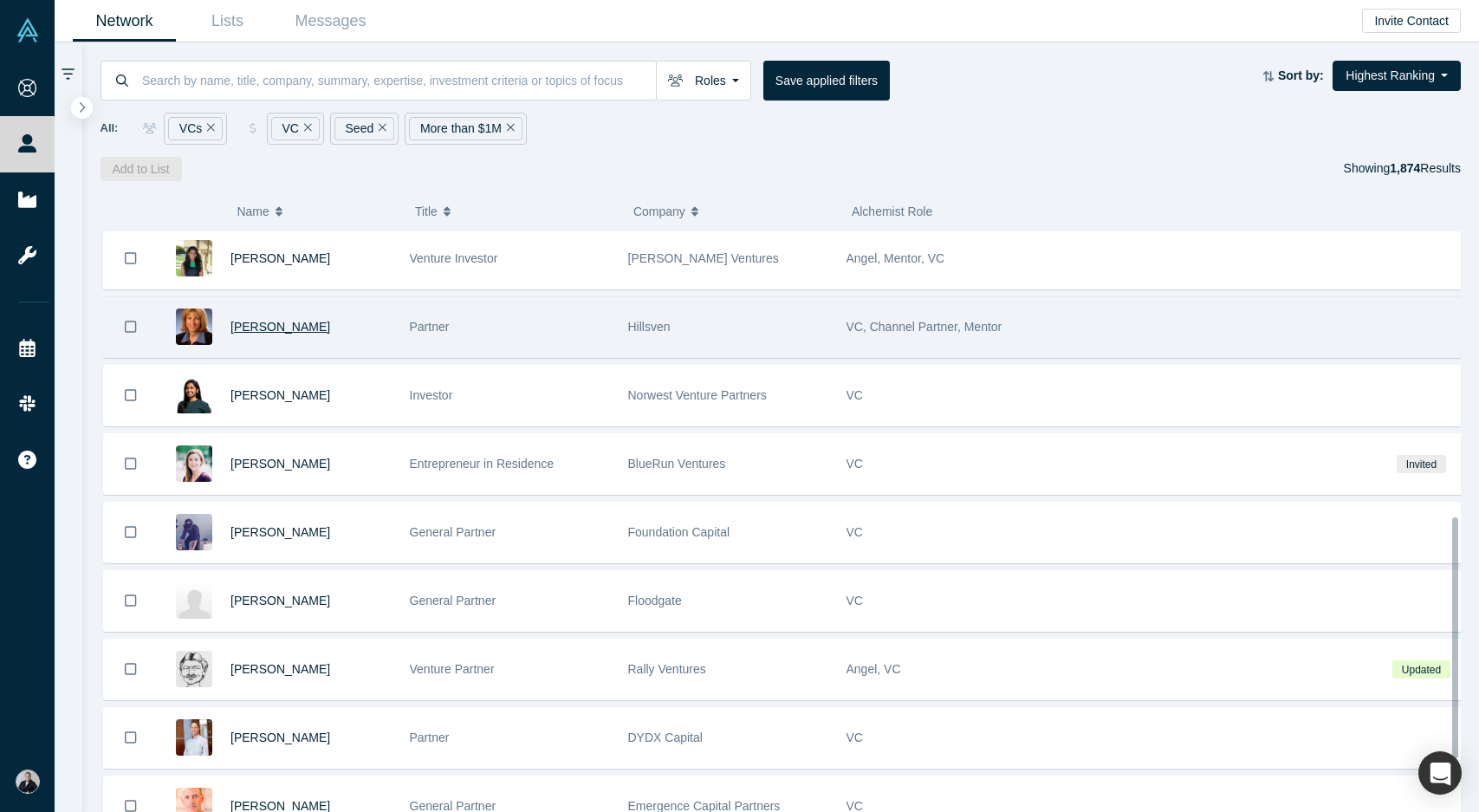
scroll to position [689, 0]
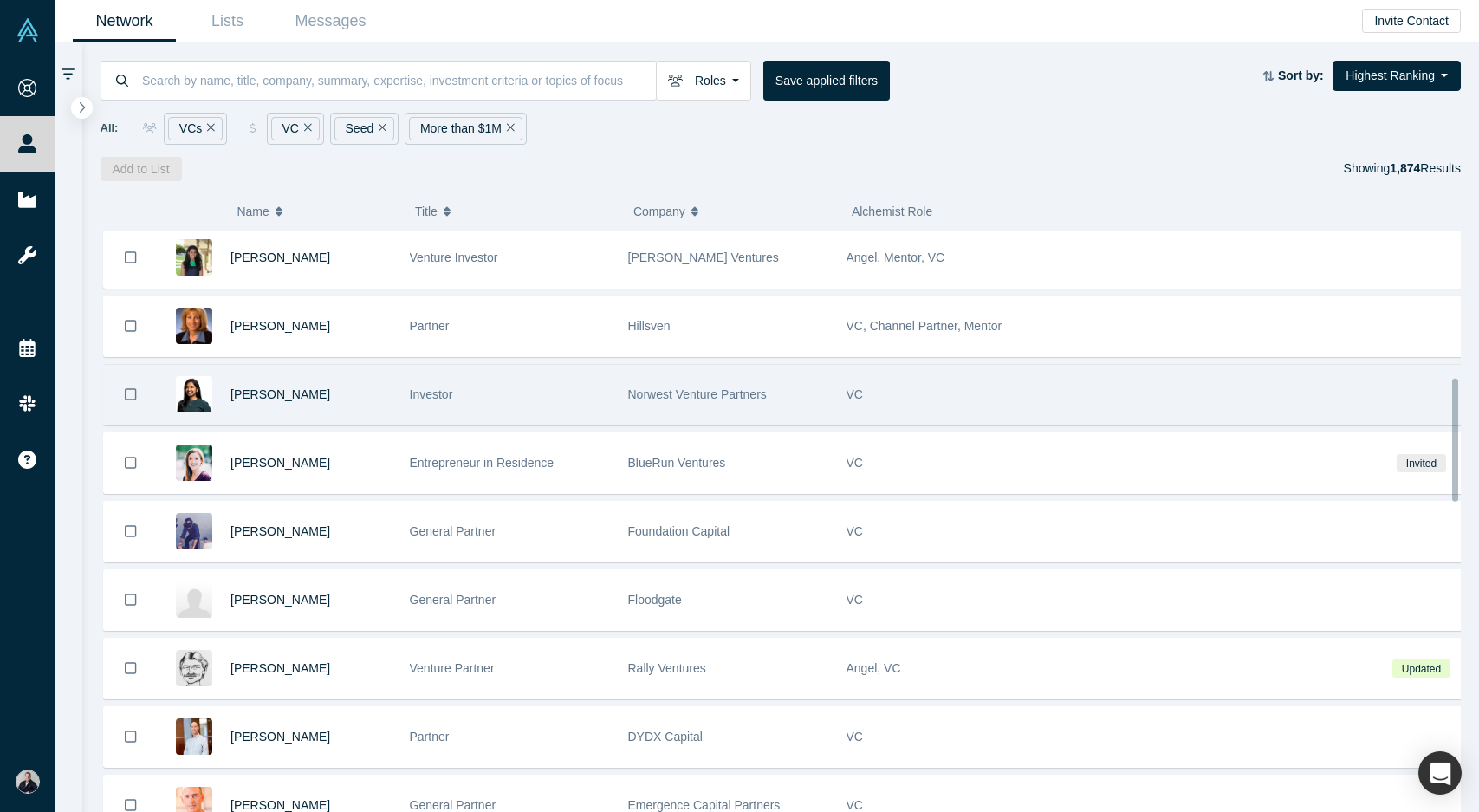
drag, startPoint x: 260, startPoint y: 325, endPoint x: 241, endPoint y: 377, distance: 55.4
drag, startPoint x: 241, startPoint y: 377, endPoint x: 258, endPoint y: 397, distance: 26.2
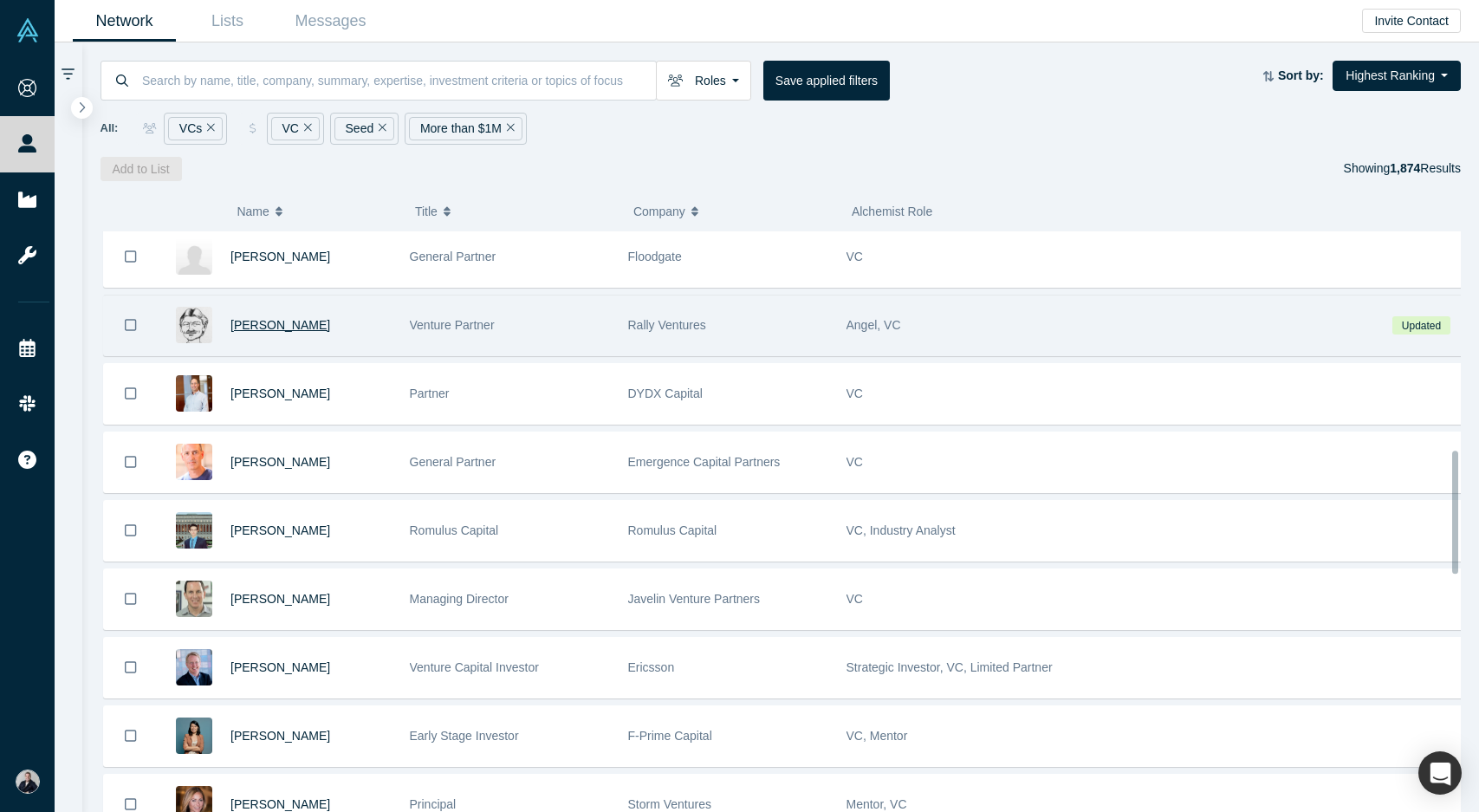
scroll to position [1033, 0]
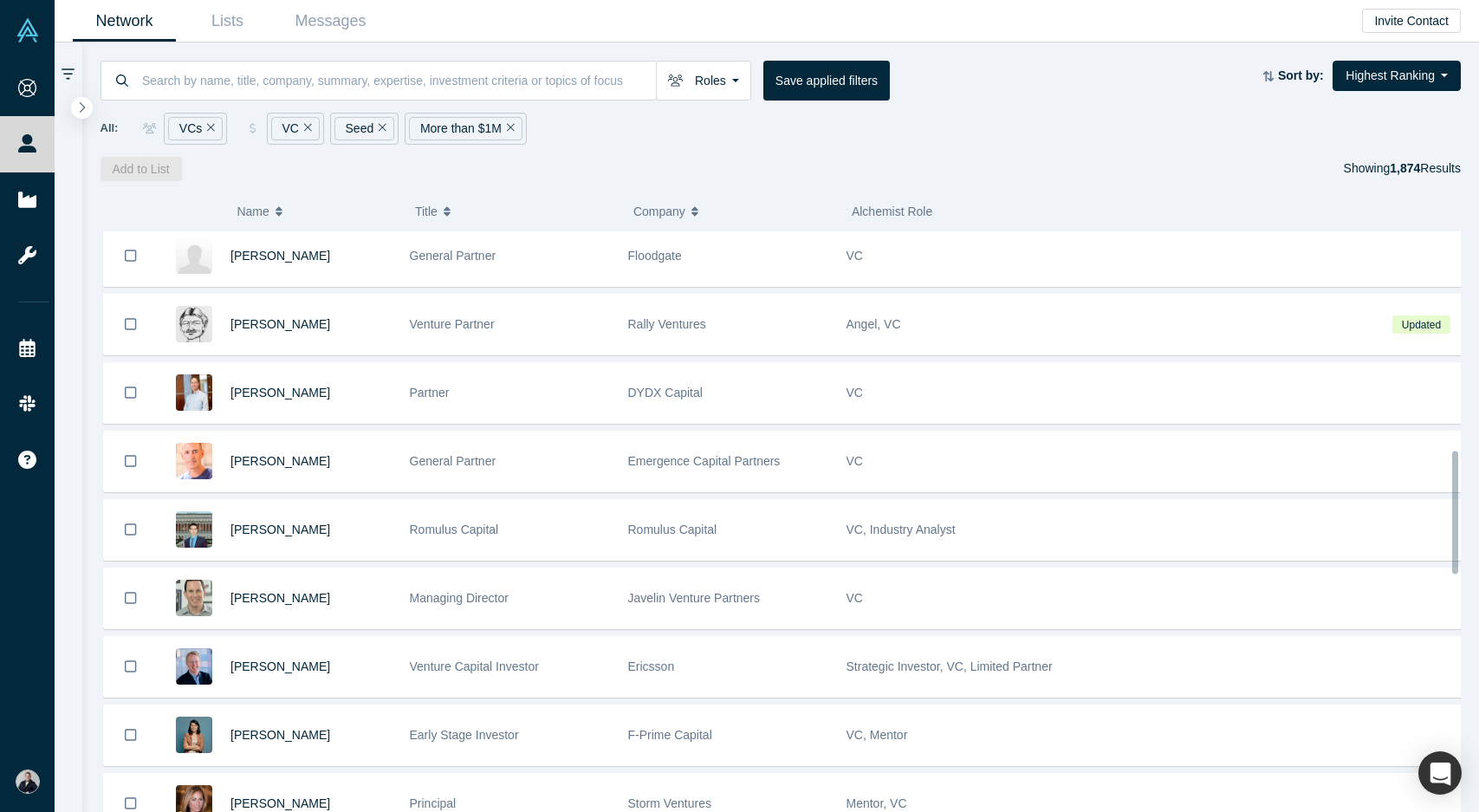
drag, startPoint x: 259, startPoint y: 322, endPoint x: 302, endPoint y: 337, distance: 45.5
click at [299, 331] on span "Tom Peterson" at bounding box center [280, 324] width 100 height 14
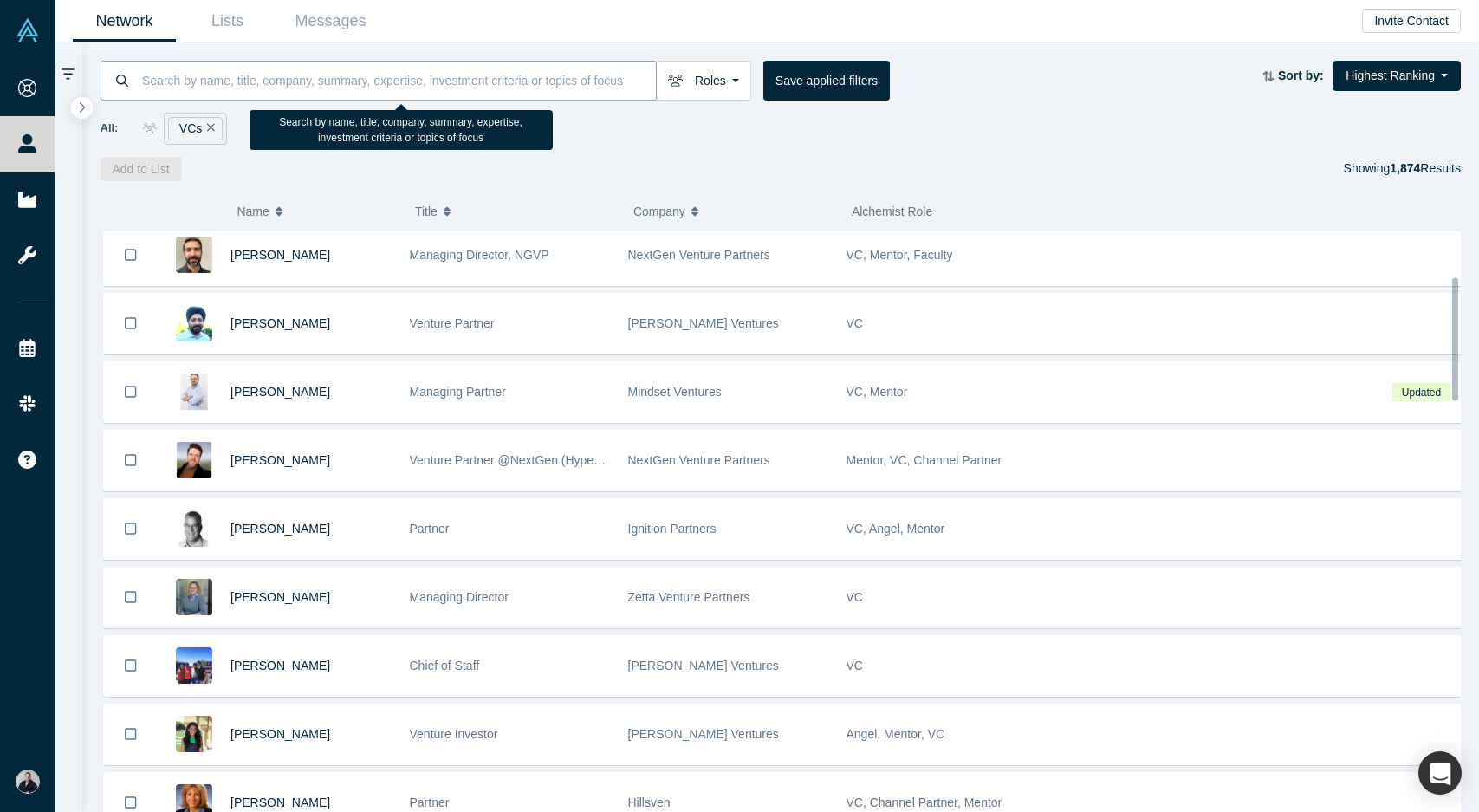
scroll to position [211, 0]
click at [233, 90] on input at bounding box center [398, 80] width 516 height 41
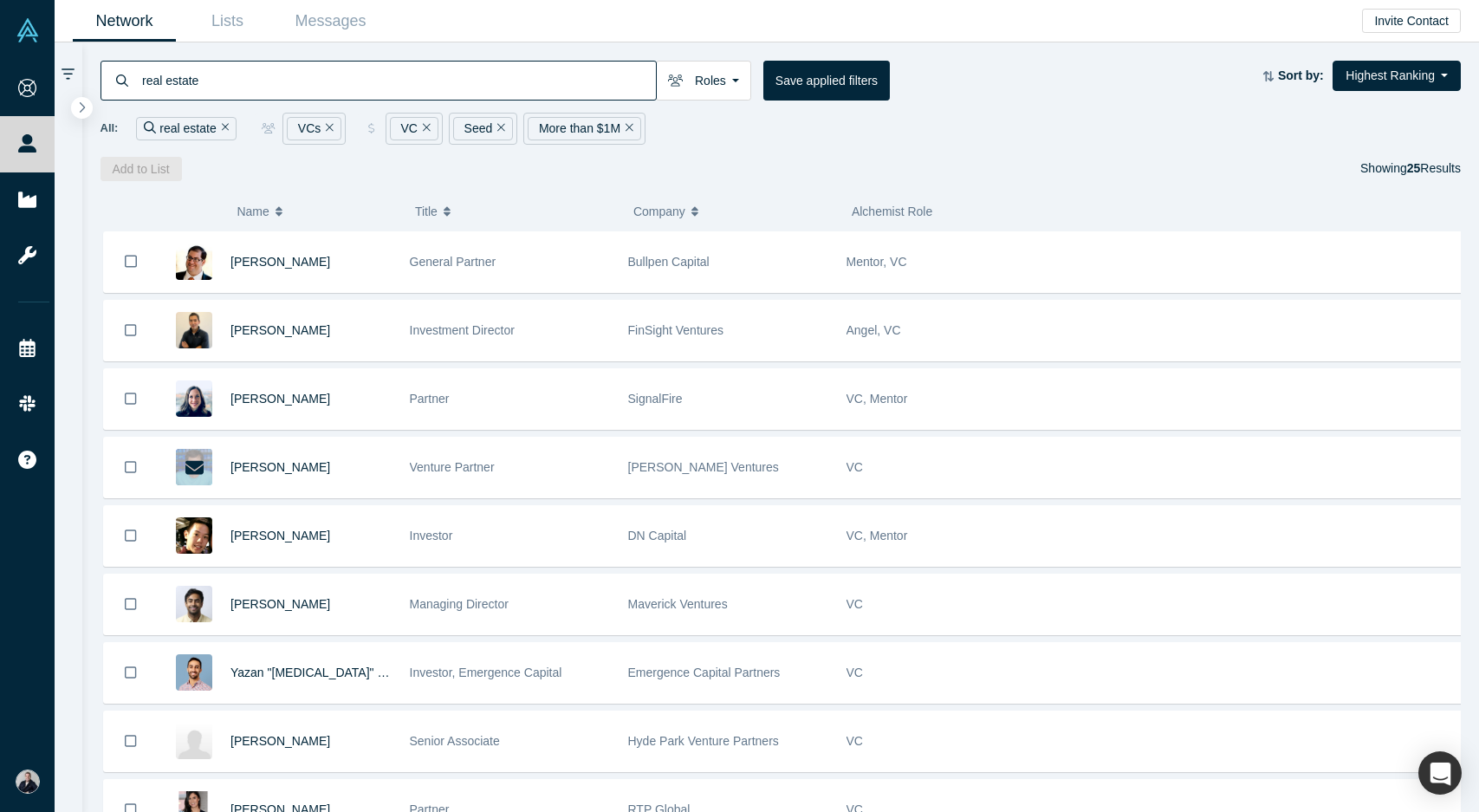
drag, startPoint x: 184, startPoint y: 89, endPoint x: 121, endPoint y: 83, distance: 63.3
click at [120, 93] on div "real estate" at bounding box center [379, 80] width 556 height 40
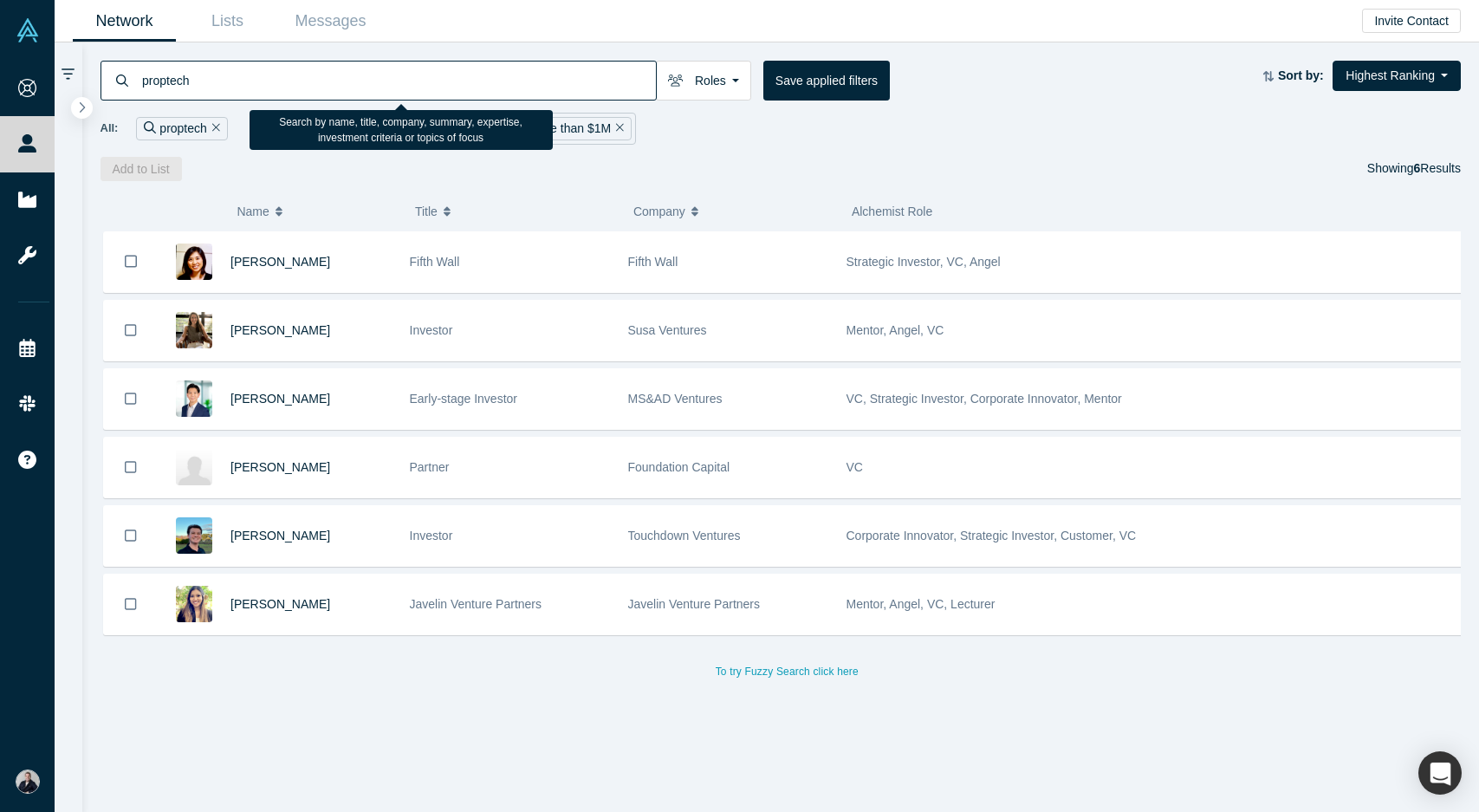
click at [169, 85] on input "proptech" at bounding box center [398, 80] width 516 height 41
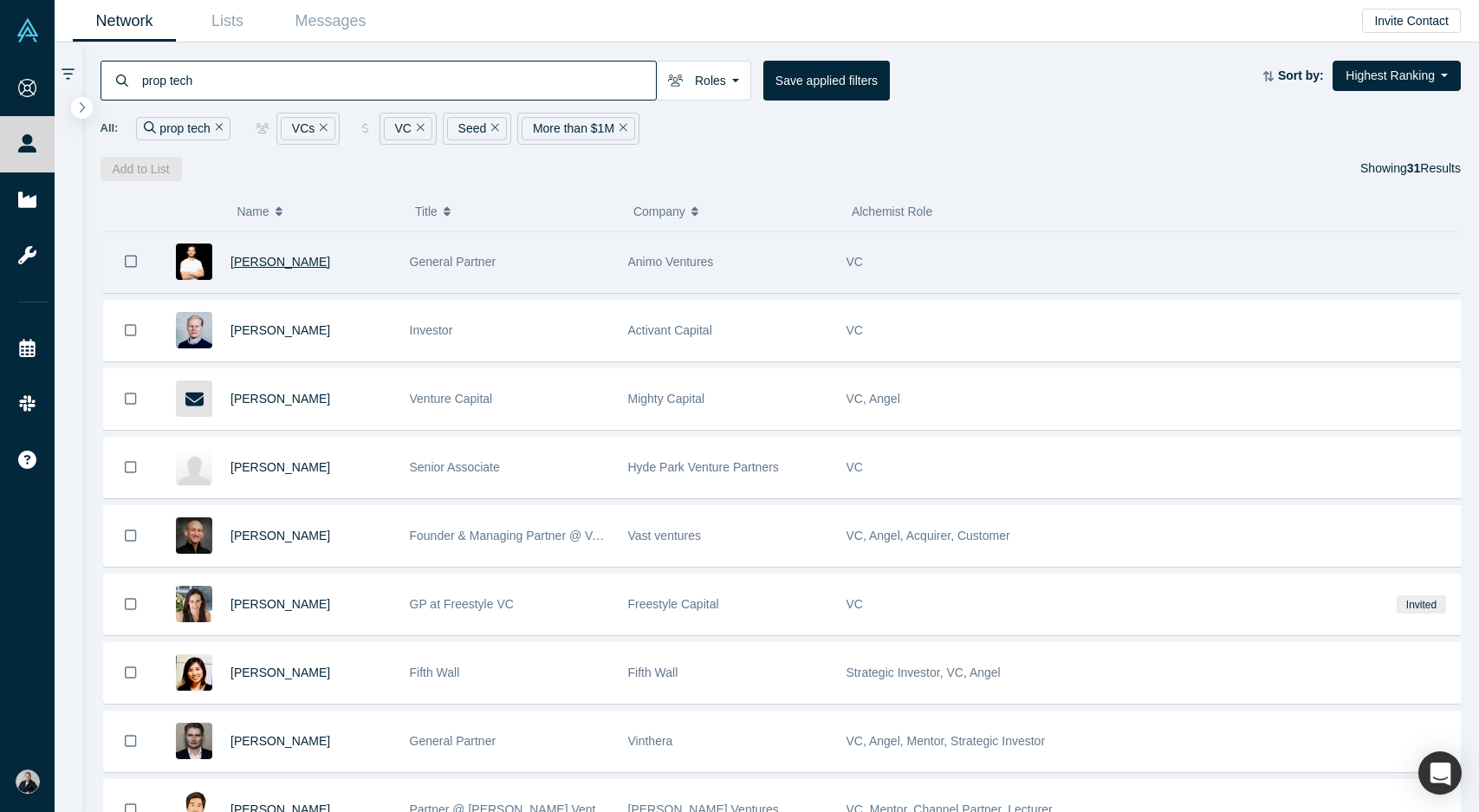
type input "prop tech"
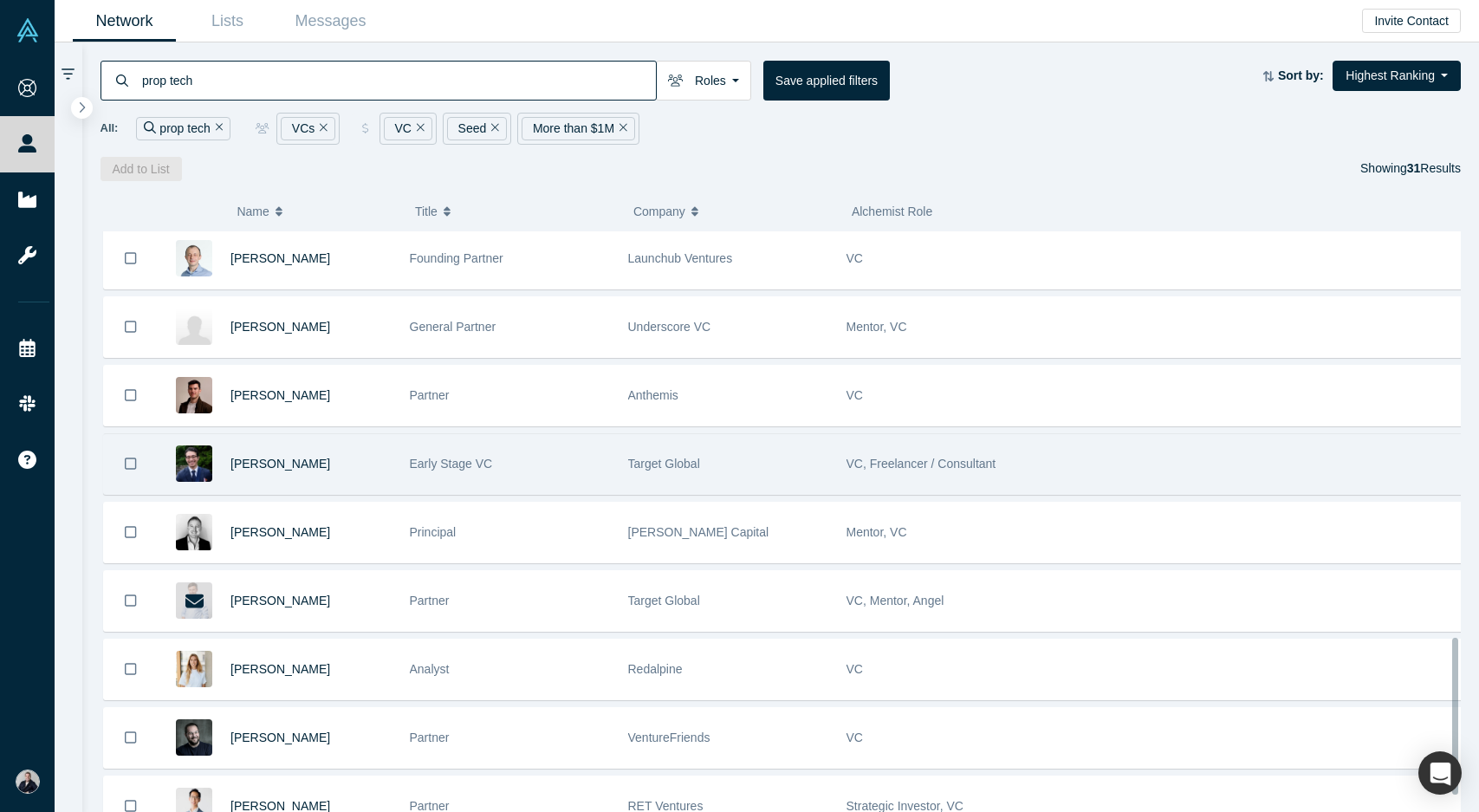
scroll to position [1510, 0]
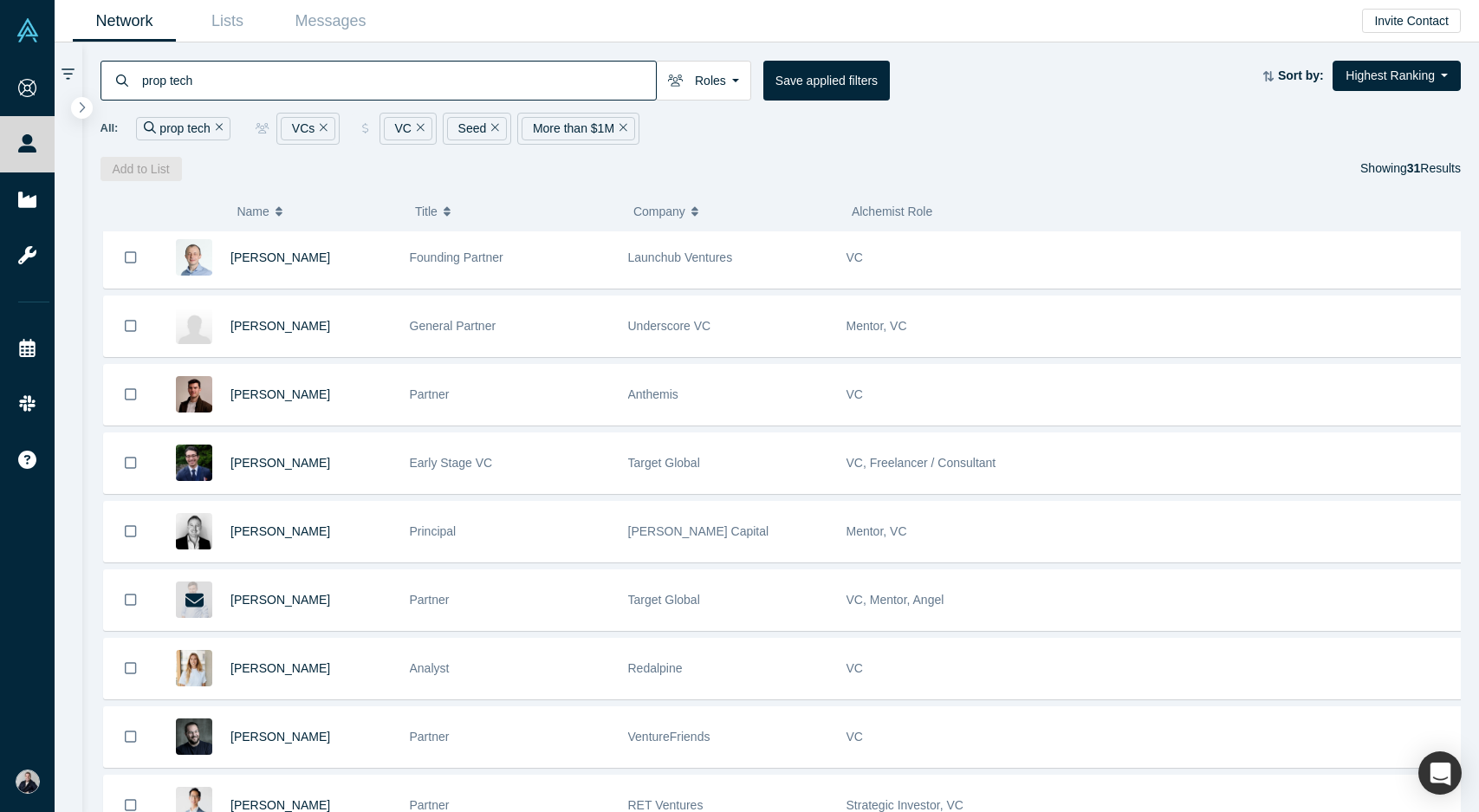
click at [1068, 143] on div "All: prop tech VCs VC Seed More than $1M" at bounding box center [781, 128] width 1361 height 32
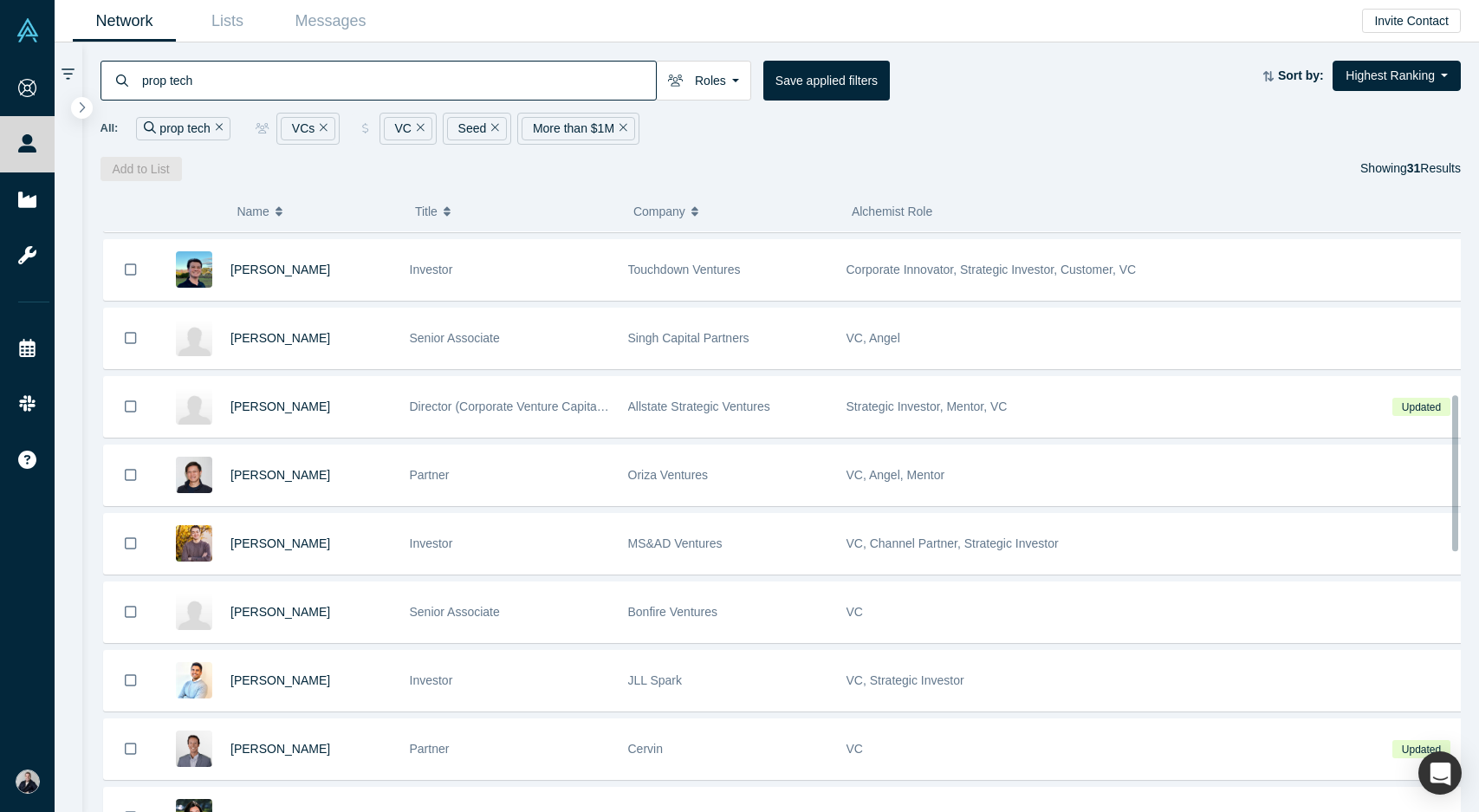
scroll to position [607, 0]
click at [1387, 71] on button "Highest Ranking" at bounding box center [1397, 76] width 128 height 30
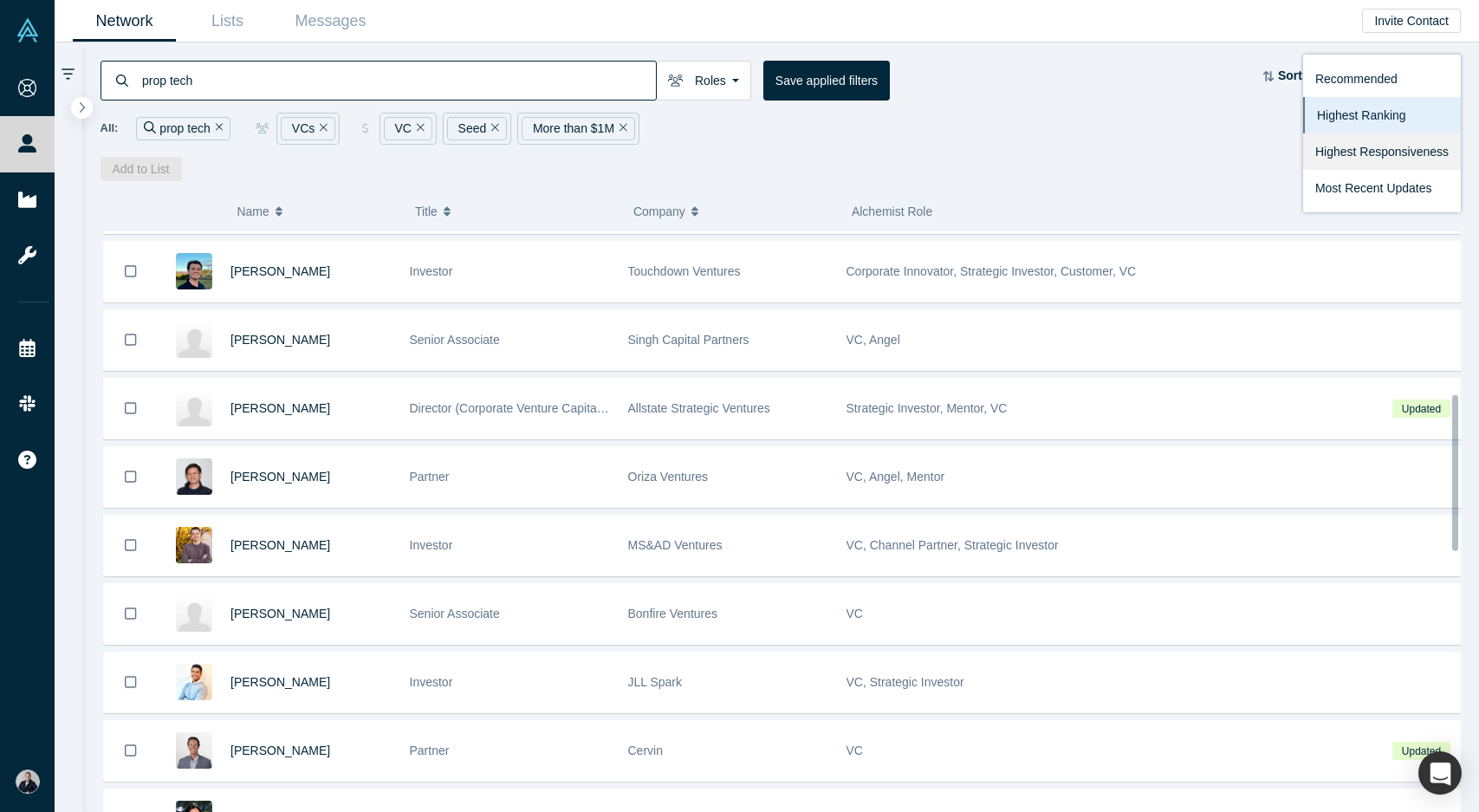
click at [1374, 152] on link "Highest Responsiveness" at bounding box center [1382, 152] width 158 height 37
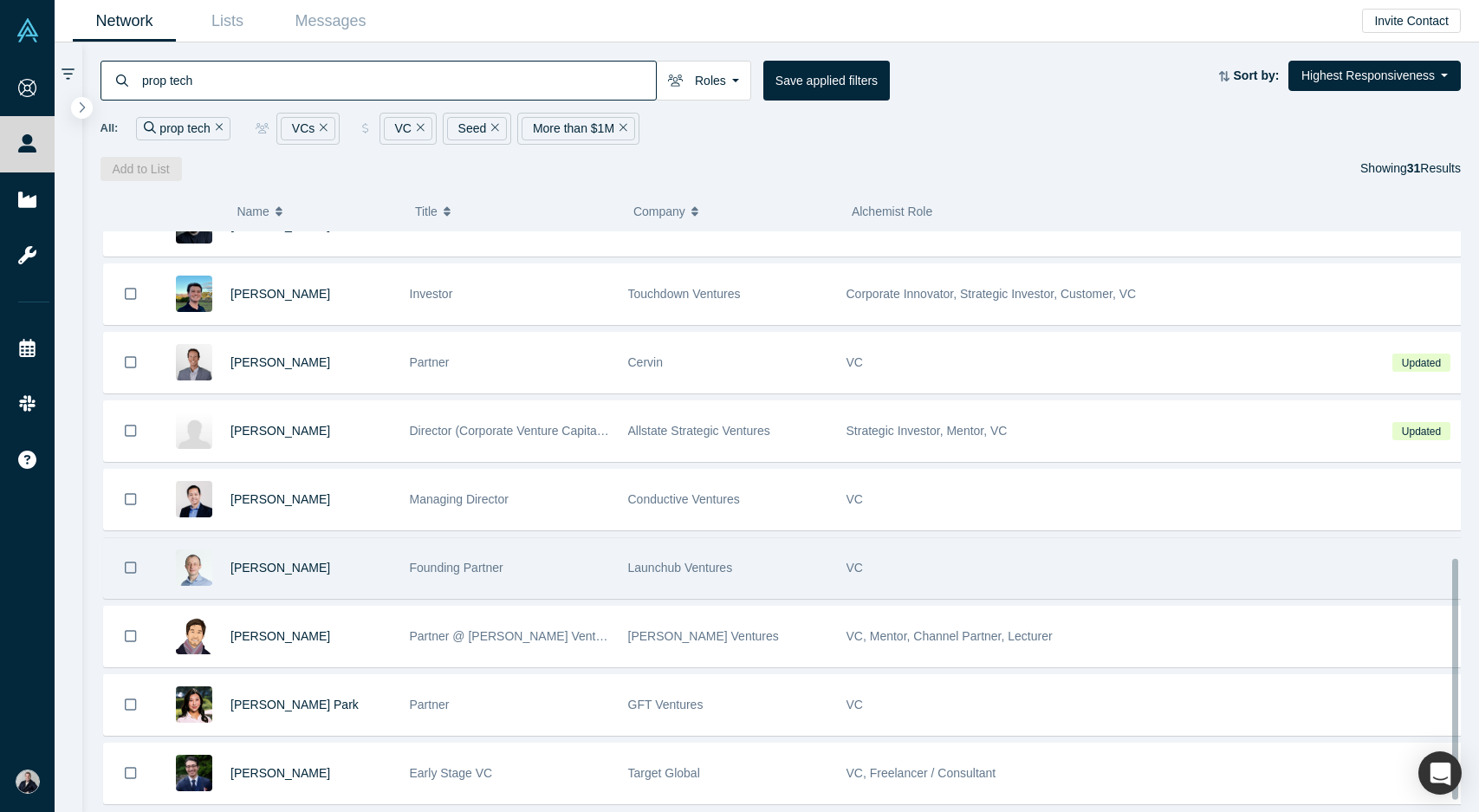
scroll to position [817, 0]
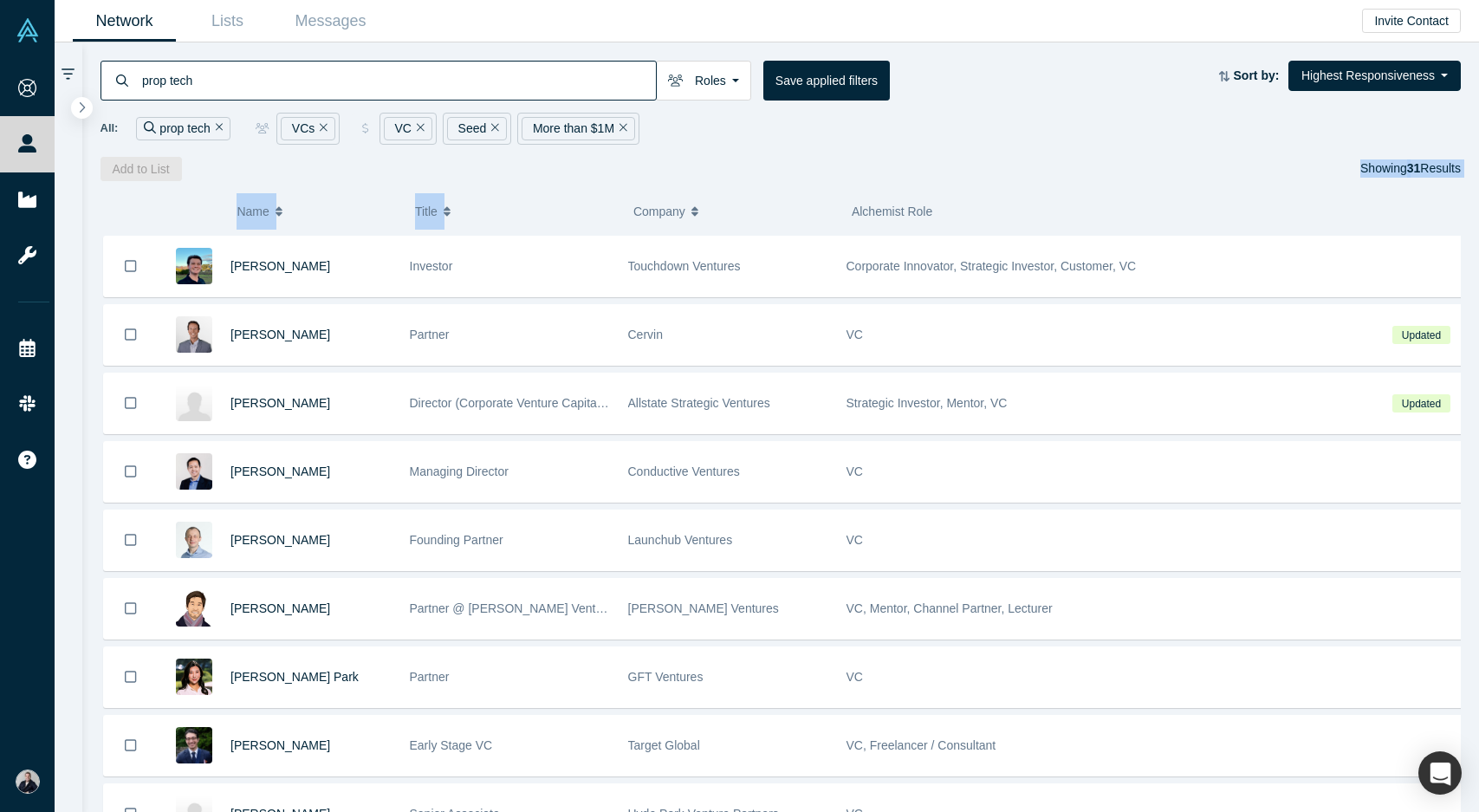
click at [591, 179] on div "prop tech Roles VCs Founders Faculty Mentors Alumni Mentor Angels Corporate Inn…" at bounding box center [781, 427] width 1398 height 769
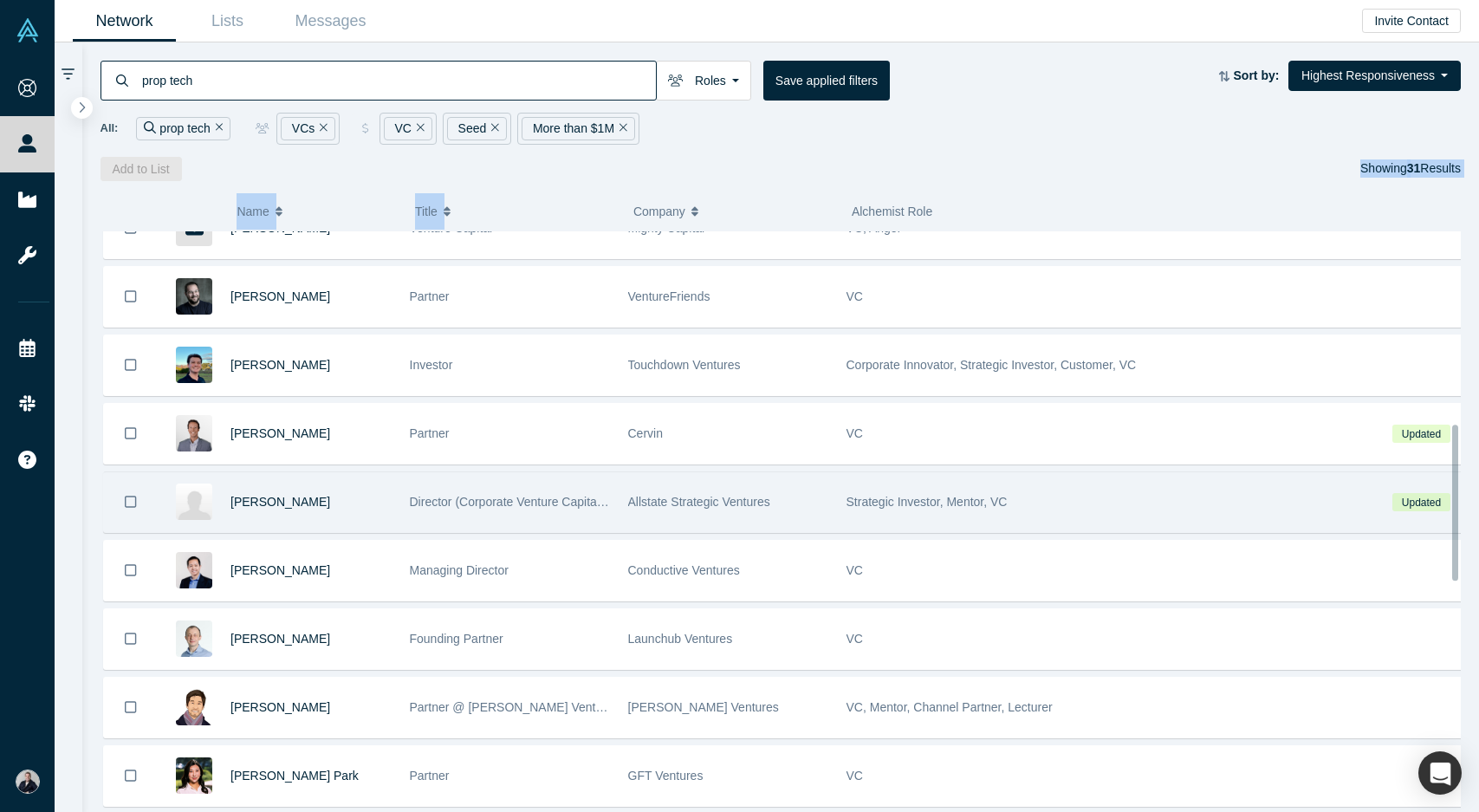
scroll to position [717, 0]
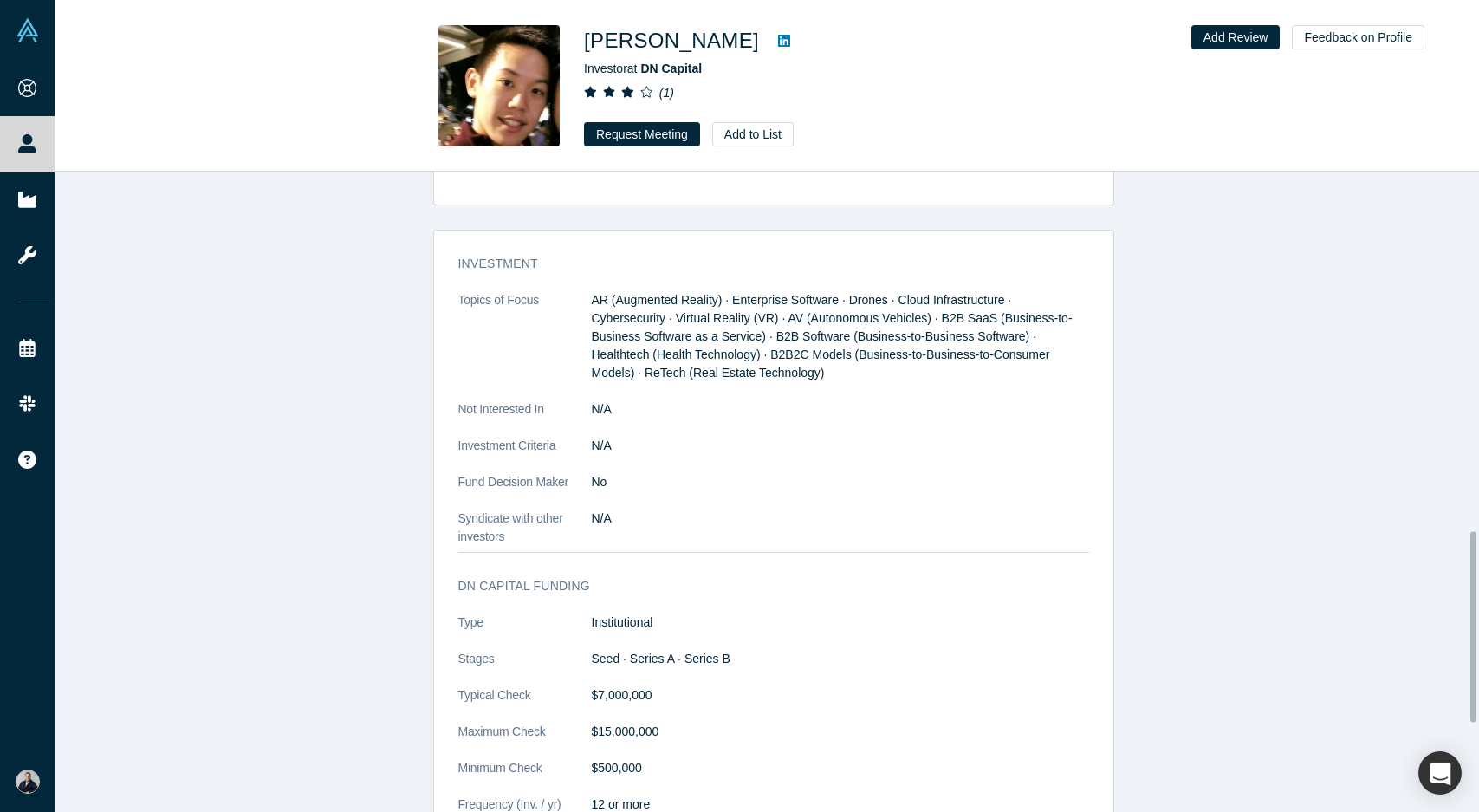
scroll to position [1211, 0]
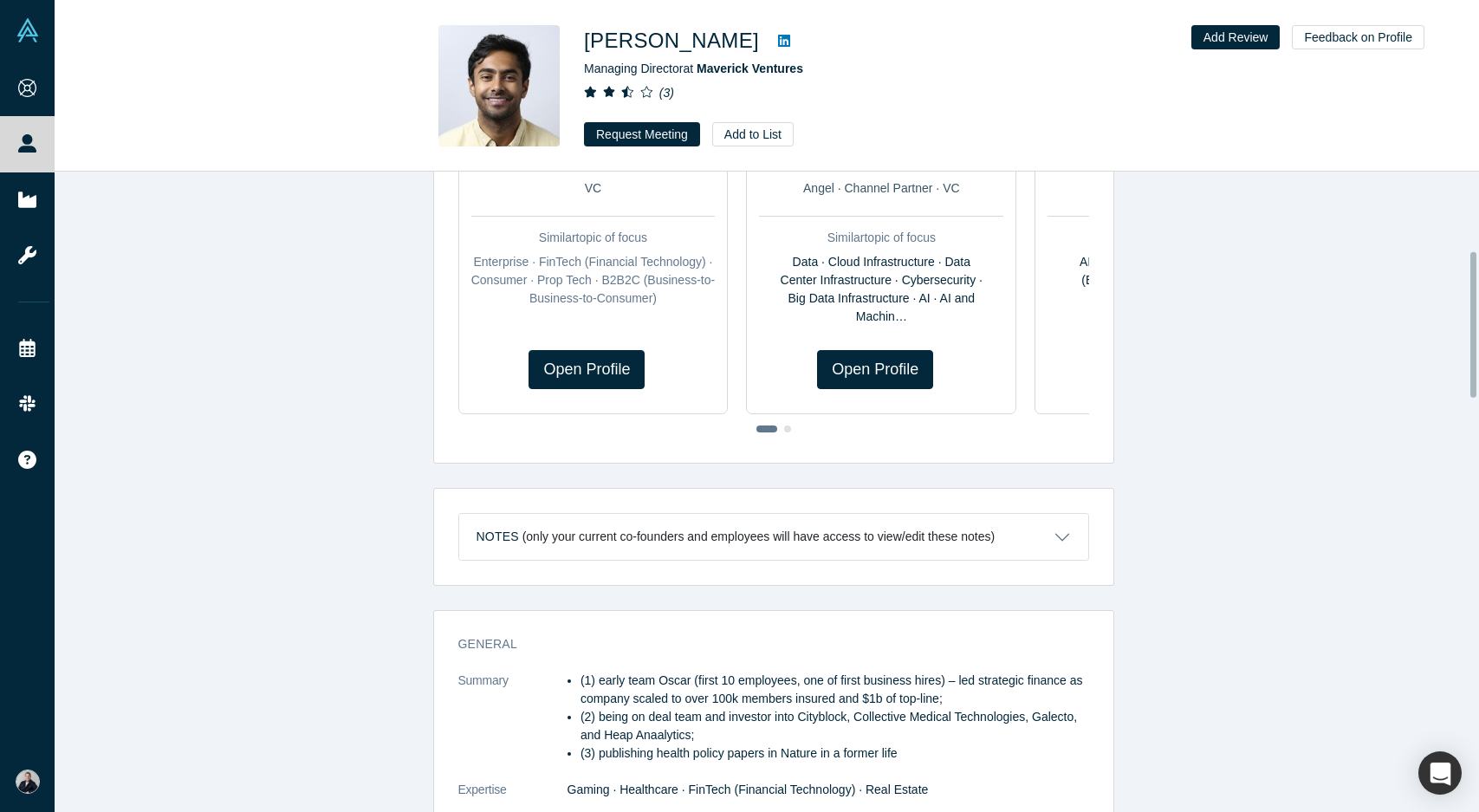
scroll to position [346, 0]
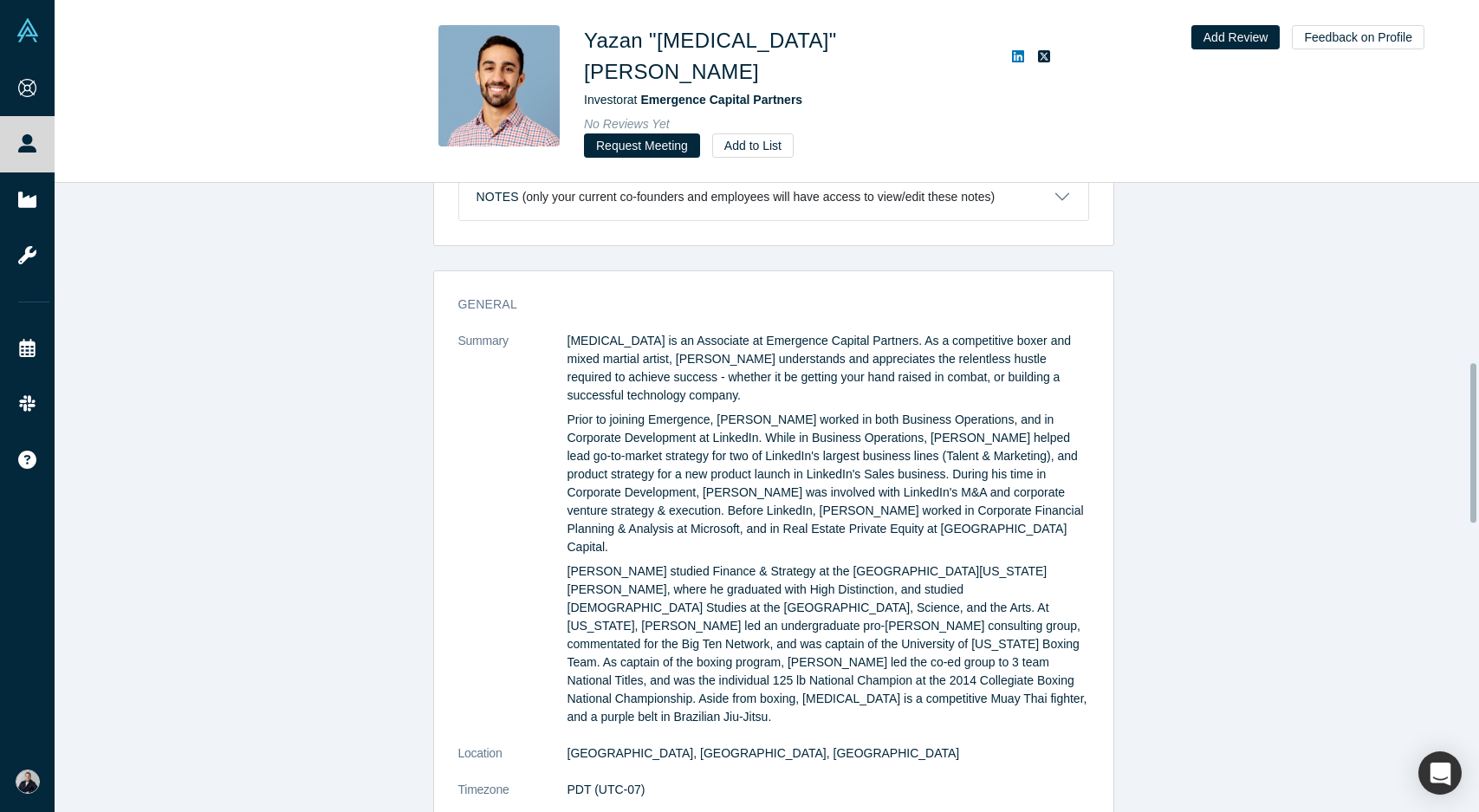
scroll to position [719, 0]
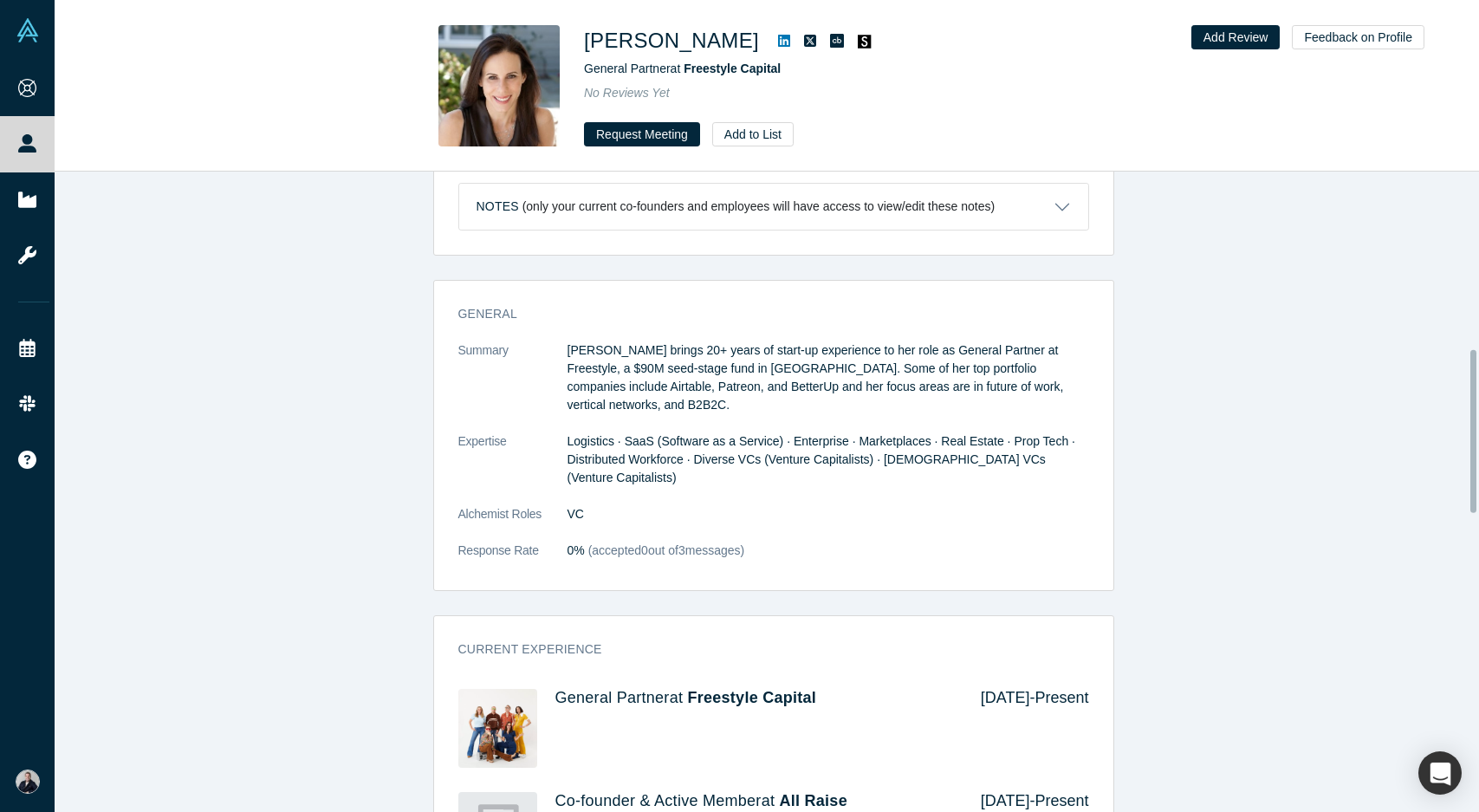
scroll to position [694, 0]
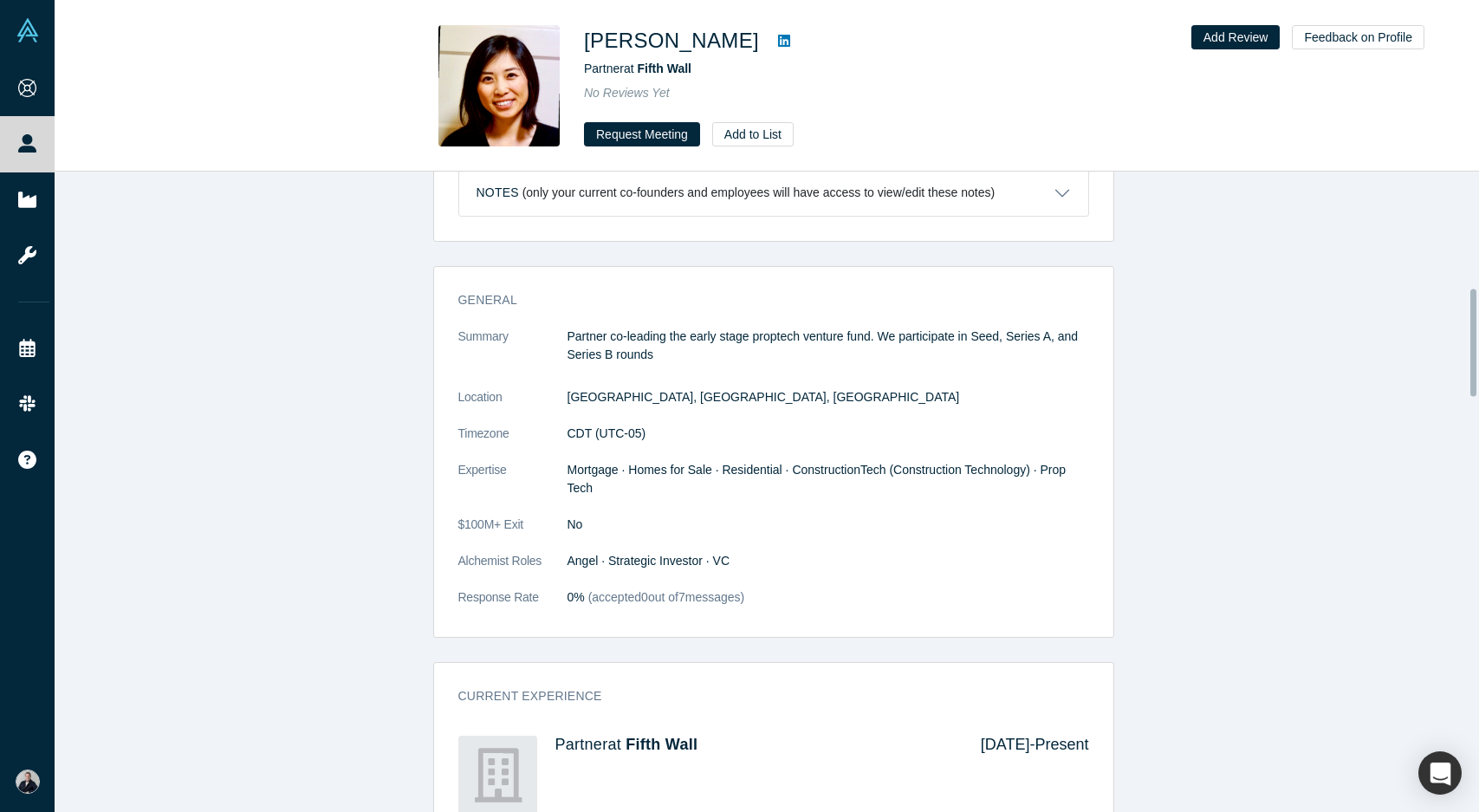
scroll to position [692, 0]
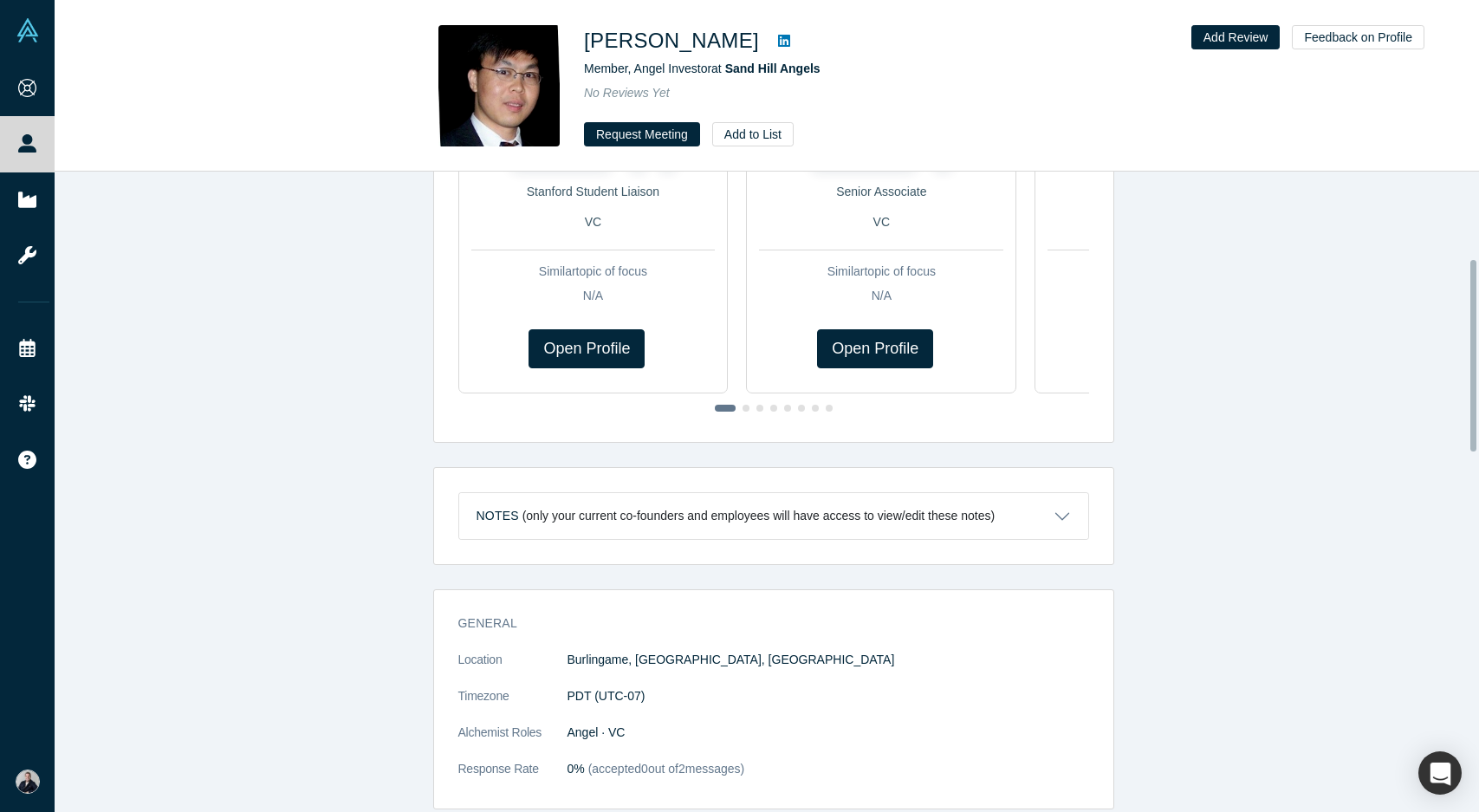
scroll to position [290, 0]
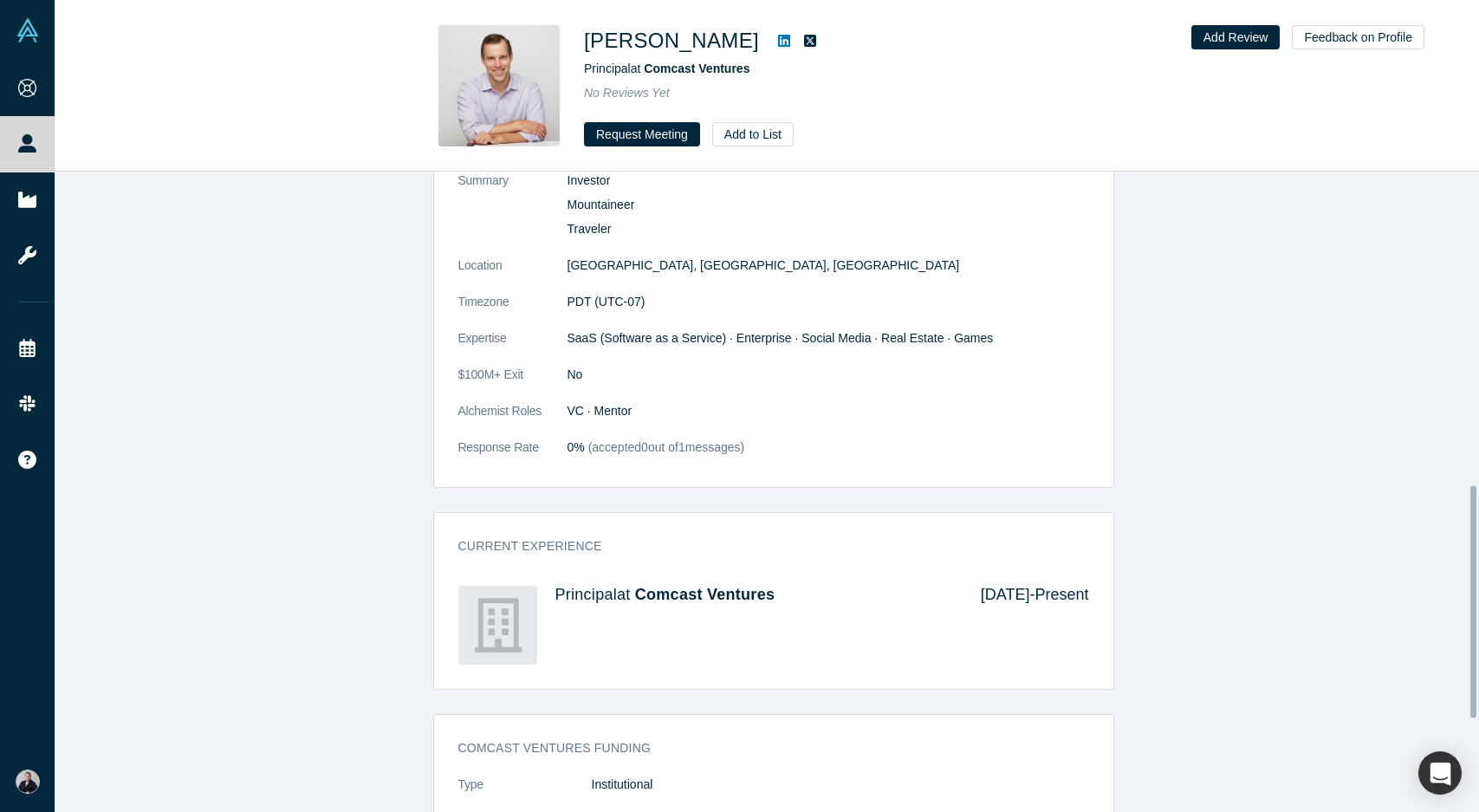
scroll to position [865, 0]
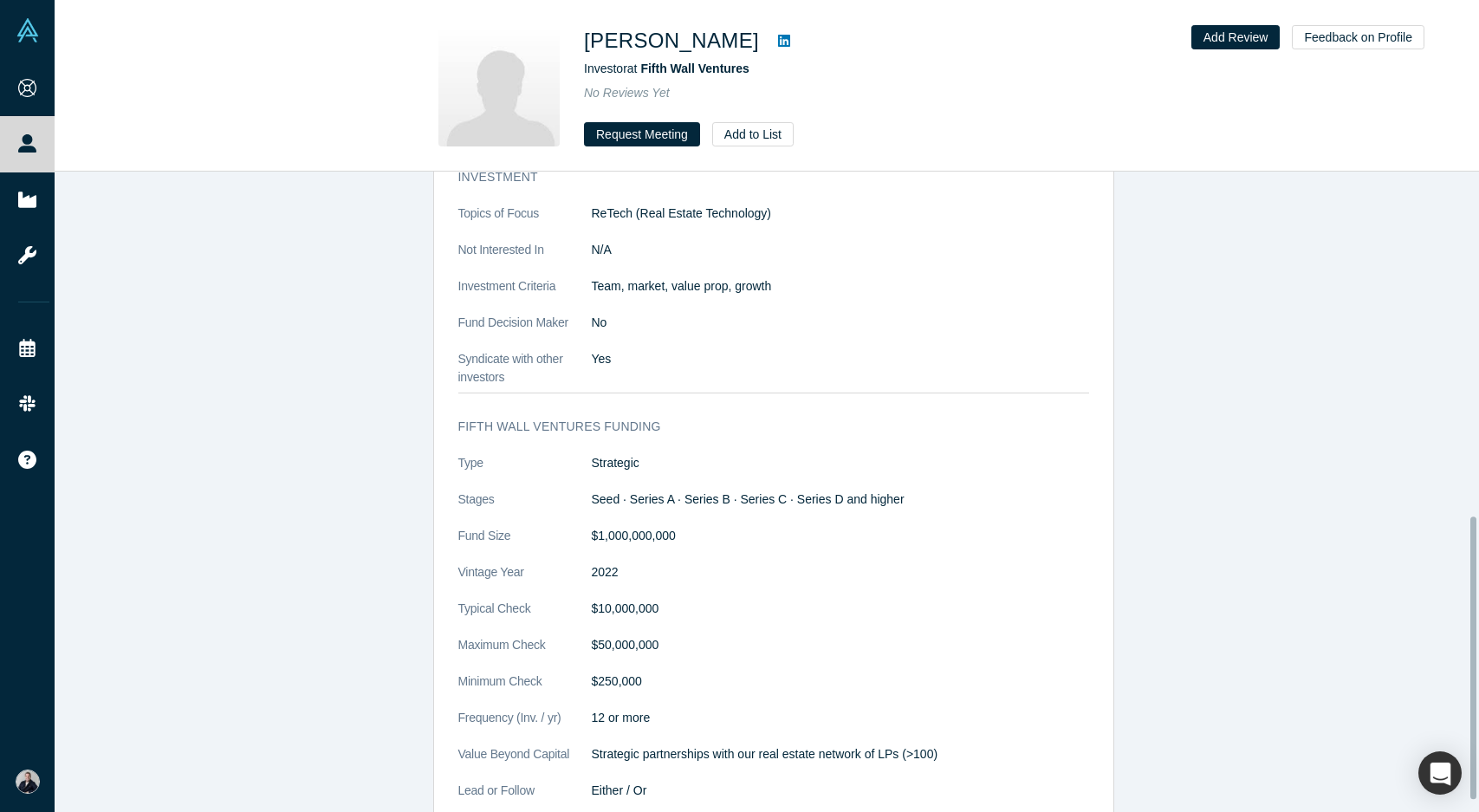
scroll to position [804, 0]
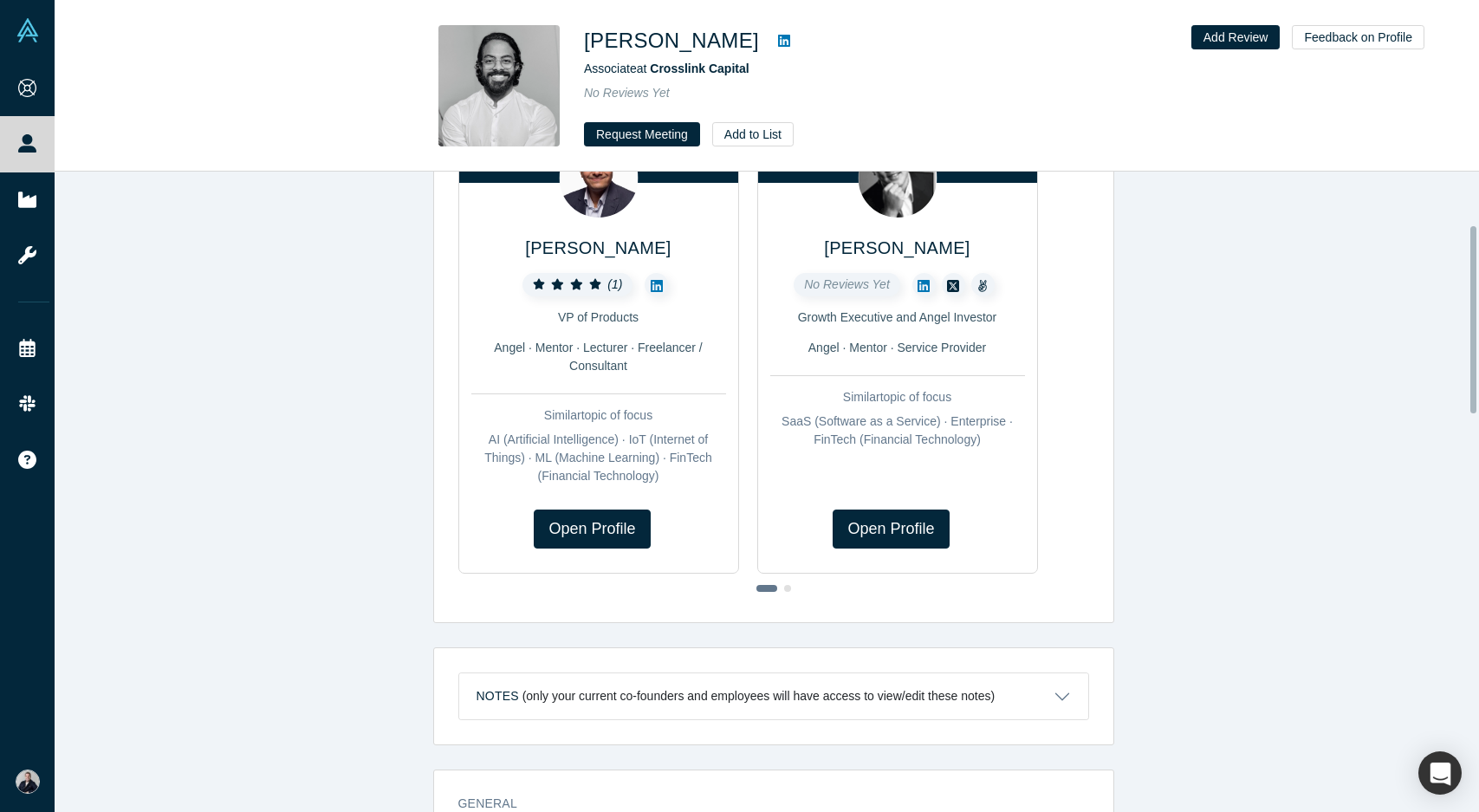
scroll to position [181, 0]
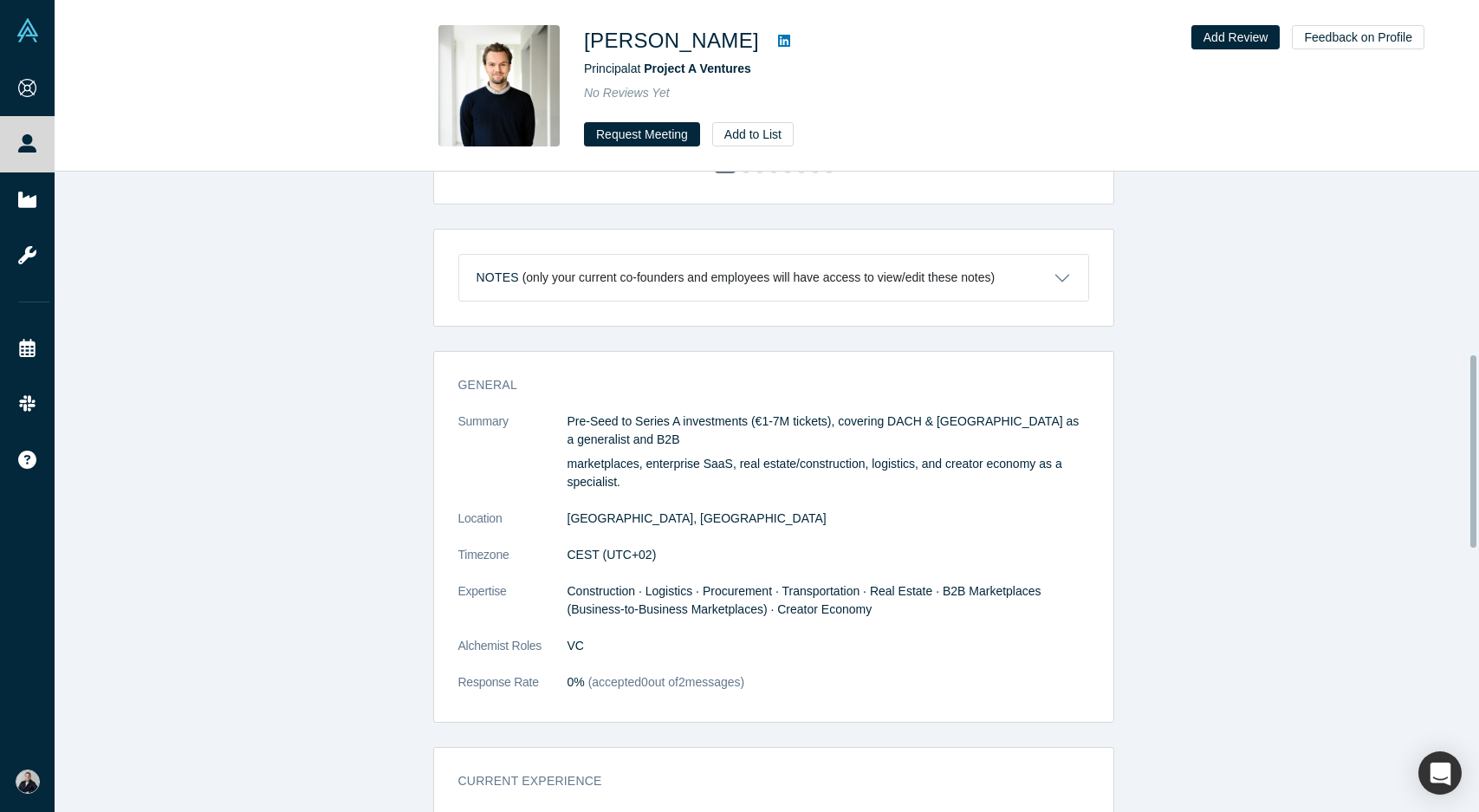
scroll to position [607, 0]
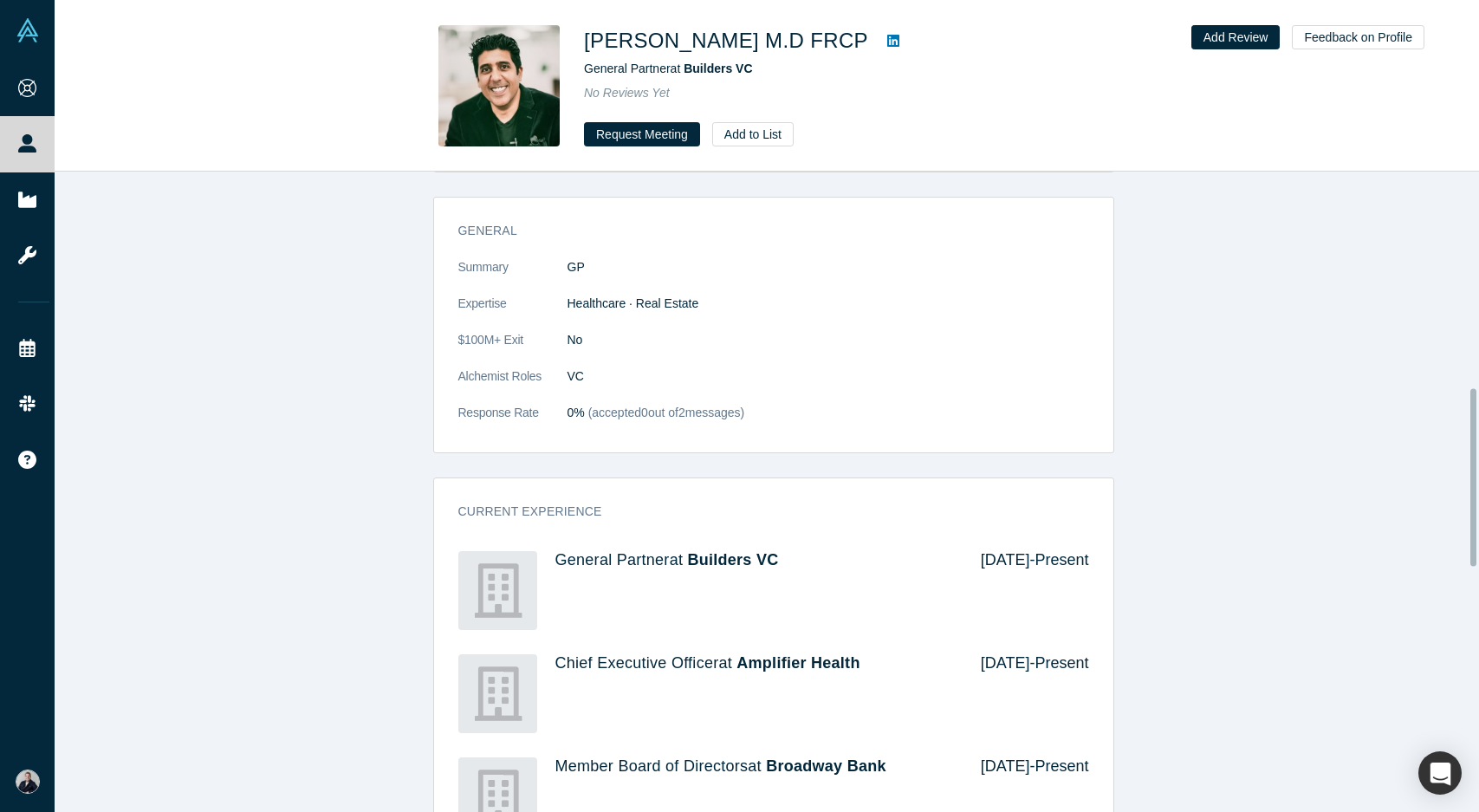
scroll to position [779, 0]
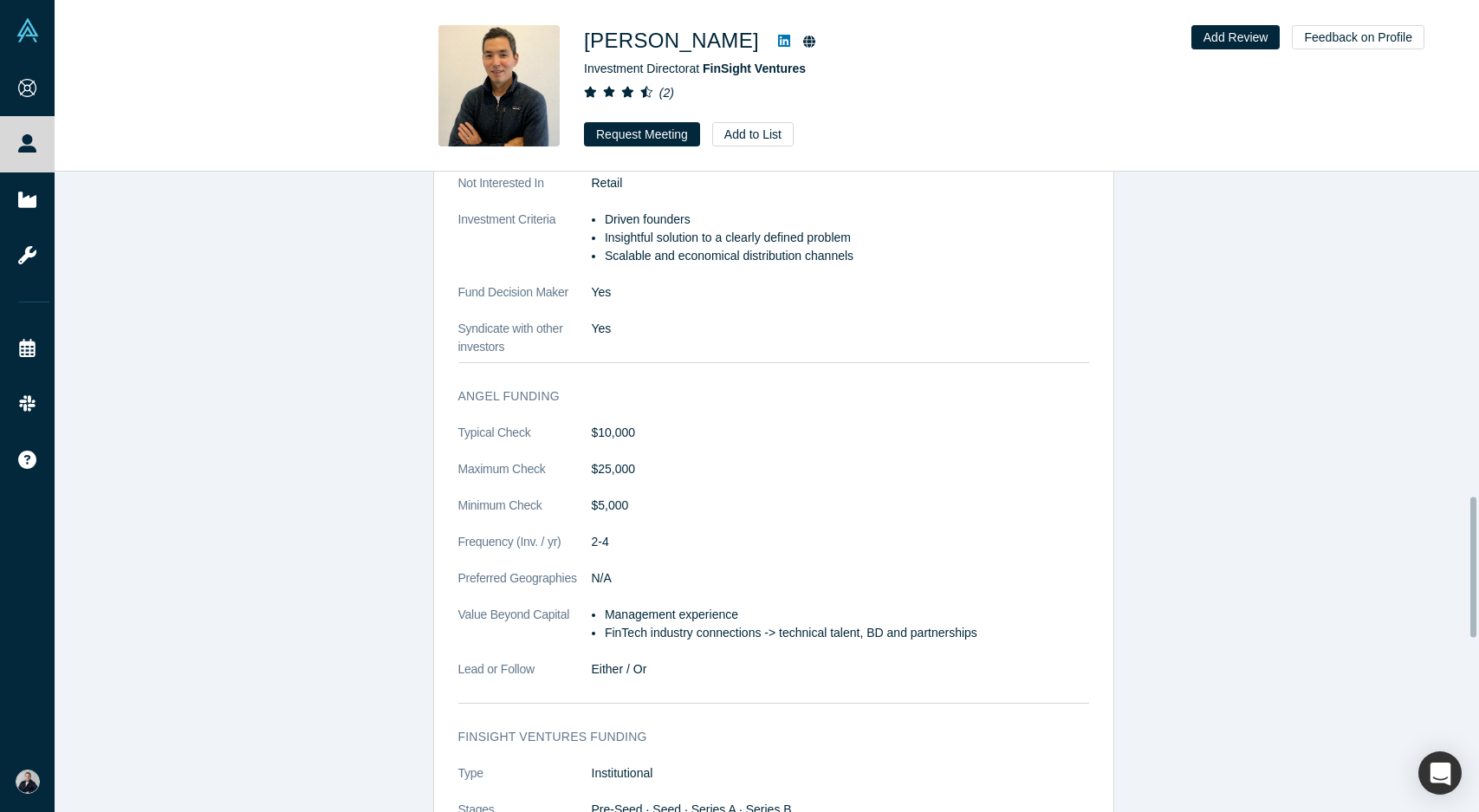
scroll to position [1475, 0]
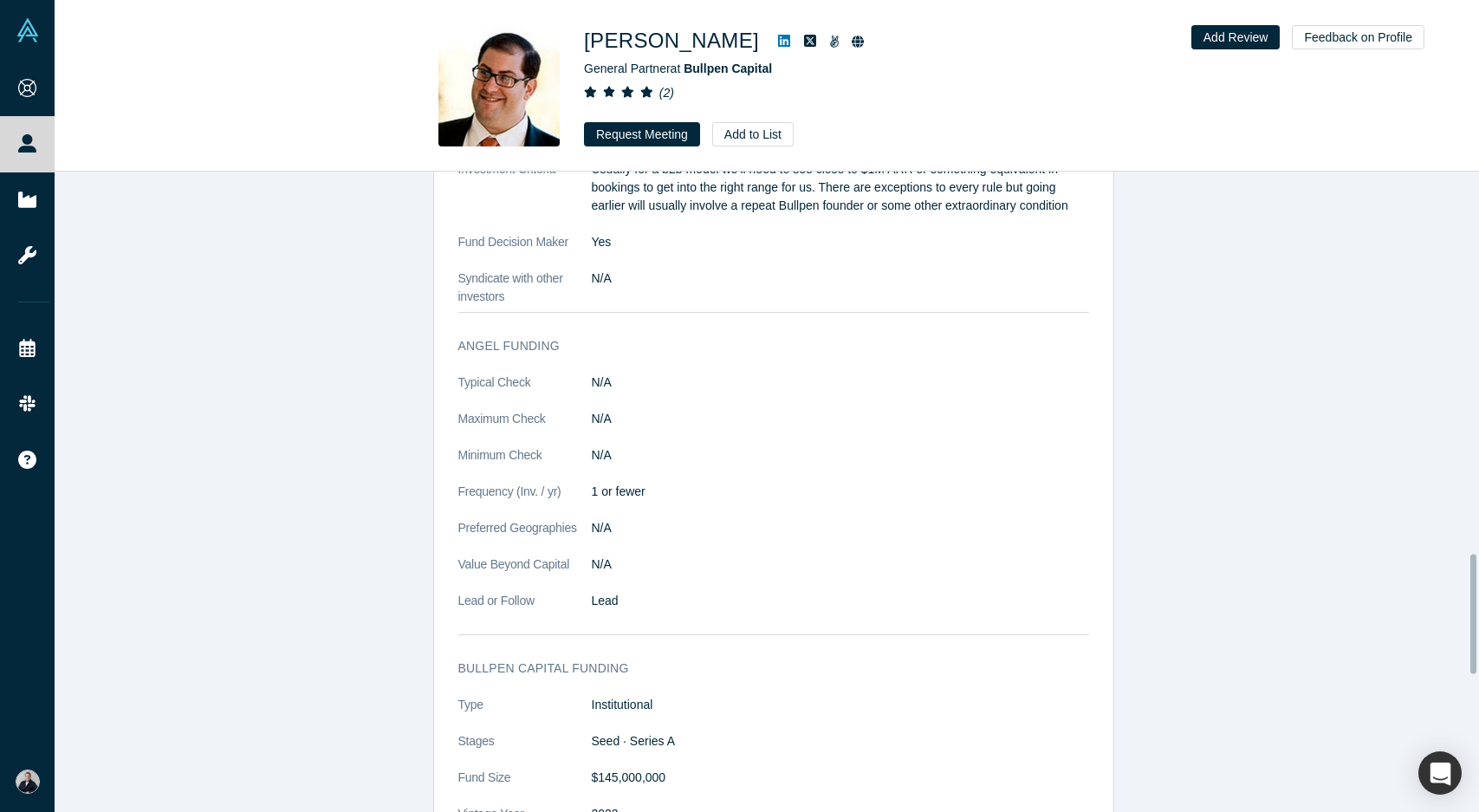
scroll to position [2044, 0]
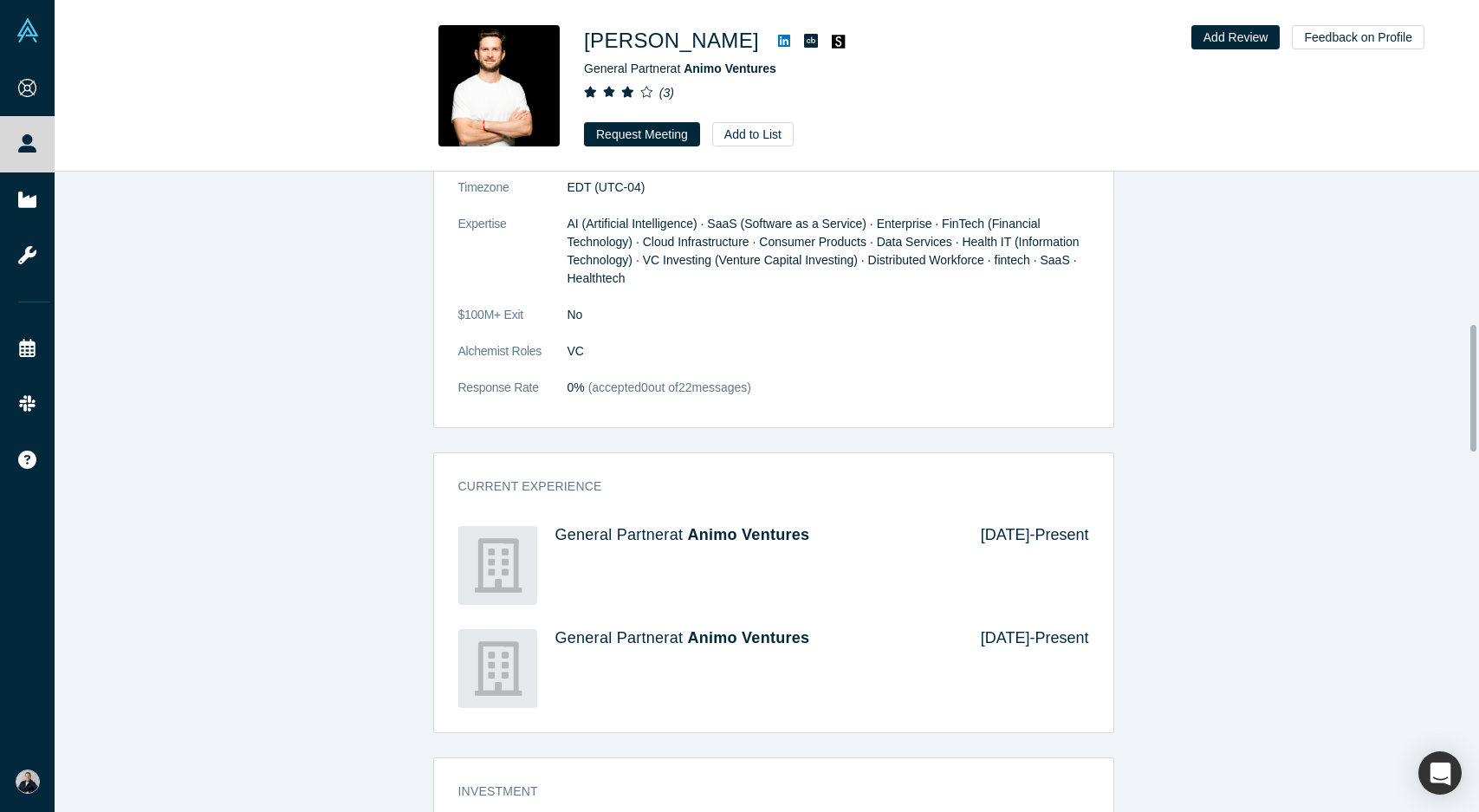
scroll to position [666, 0]
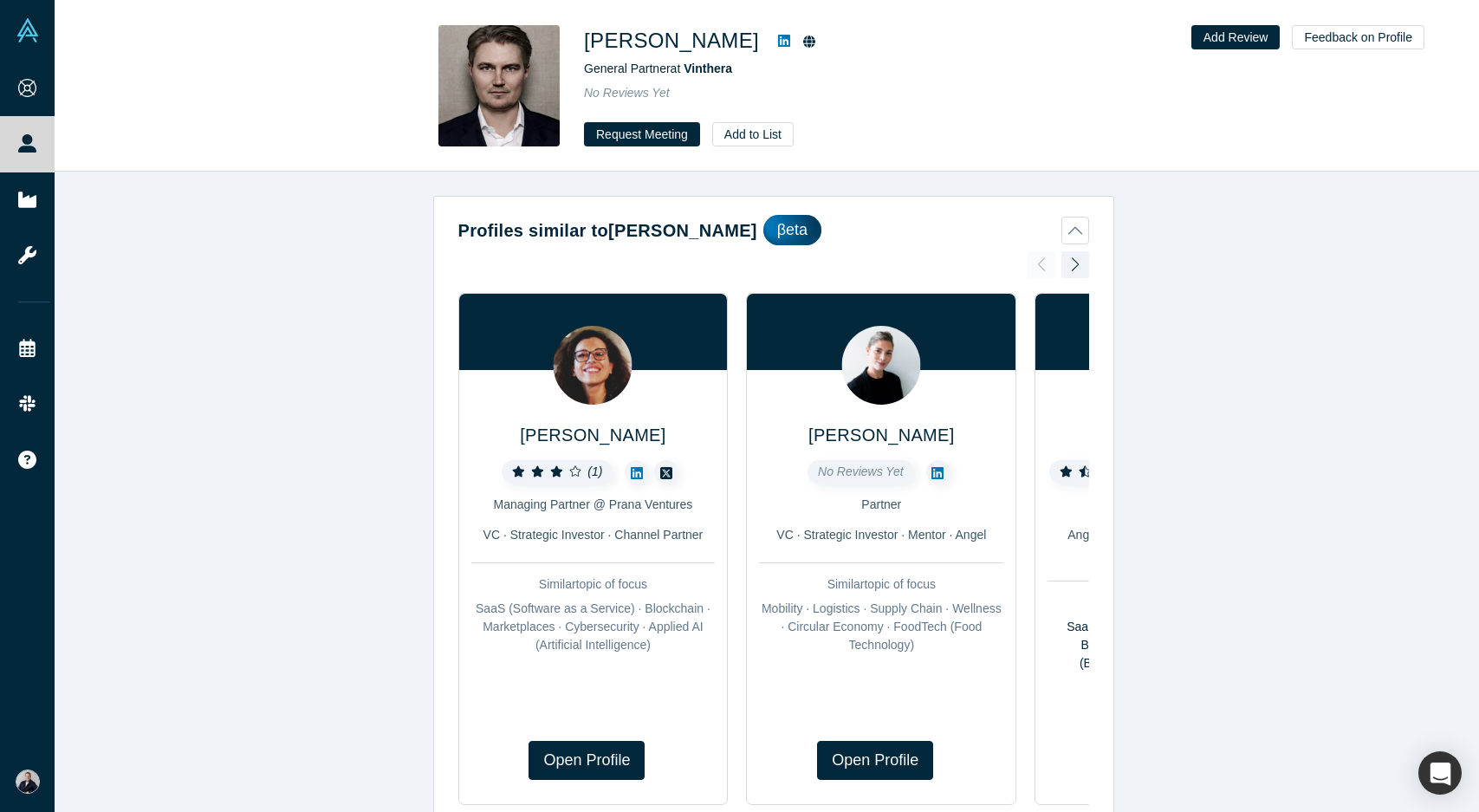
click at [1264, 289] on div "Profiles similar to Thomas Falk βeta Lisa Di Sevo ( 1 ) Managing Partner @ Pran…" at bounding box center [772, 498] width 1437 height 653
click at [1256, 379] on div "Profiles similar to Thomas Falk βeta Lisa Di Sevo ( 1 ) Managing Partner @ Pran…" at bounding box center [772, 498] width 1437 height 653
